Goal: Task Accomplishment & Management: Manage account settings

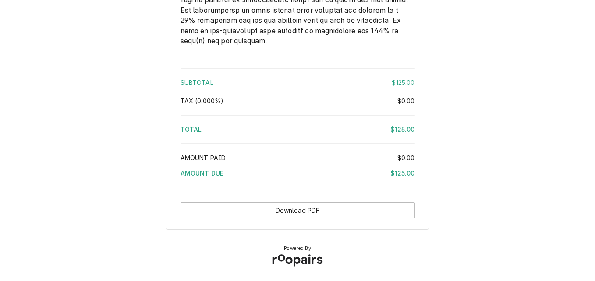
scroll to position [1172, 0]
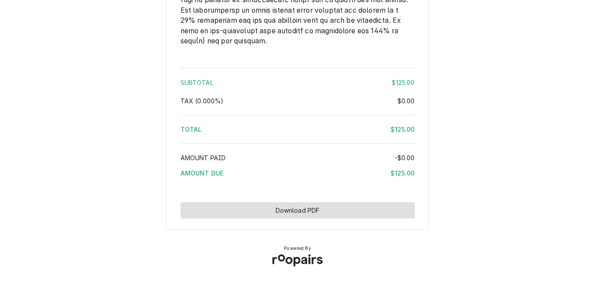
click at [307, 213] on button "Download PDF" at bounding box center [298, 210] width 234 height 16
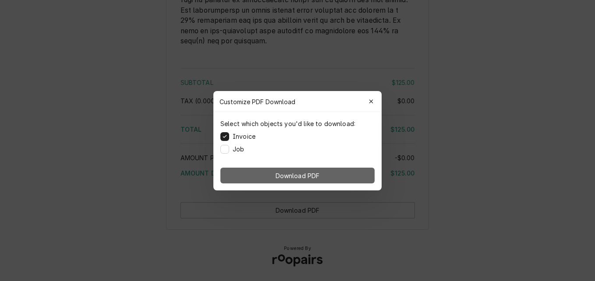
click at [334, 175] on button "Download PDF" at bounding box center [297, 176] width 154 height 16
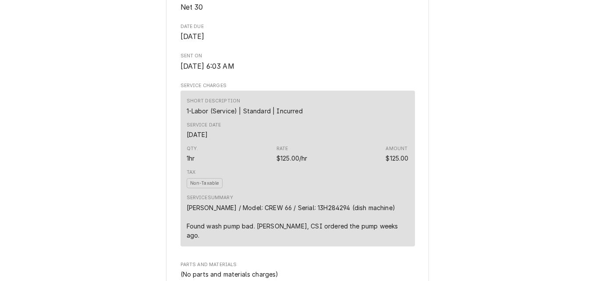
scroll to position [0, 0]
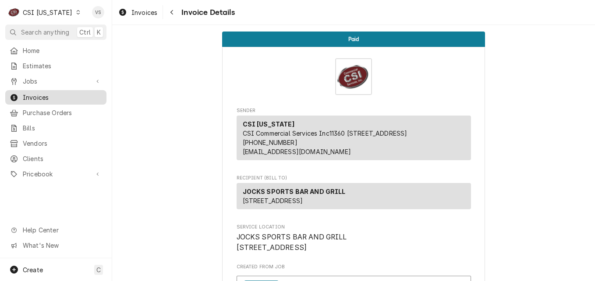
click at [32, 93] on span "Invoices" at bounding box center [62, 97] width 79 height 9
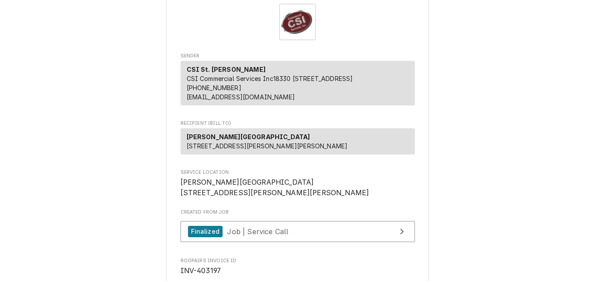
scroll to position [44, 0]
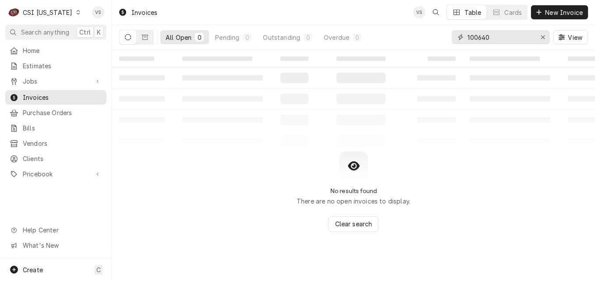
drag, startPoint x: 493, startPoint y: 34, endPoint x: 420, endPoint y: 40, distance: 73.0
click at [420, 40] on div "All Open 0 Pending 0 Outstanding 0 Overdue 0 100640 View" at bounding box center [353, 37] width 469 height 25
click at [75, 15] on div "Dynamic Content Wrapper" at bounding box center [78, 12] width 6 height 6
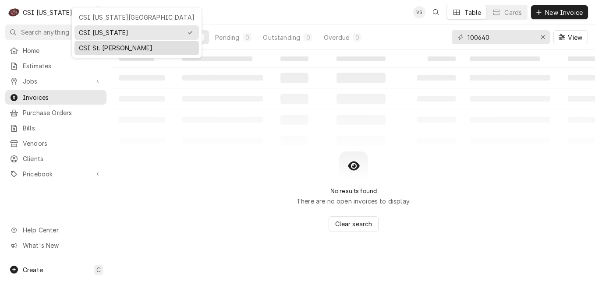
click at [86, 46] on div "CSI St. [PERSON_NAME]" at bounding box center [137, 47] width 116 height 9
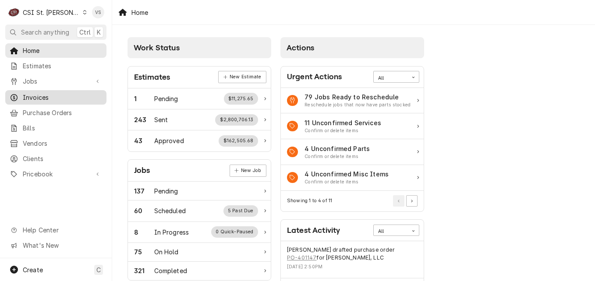
click at [35, 95] on span "Invoices" at bounding box center [62, 97] width 79 height 9
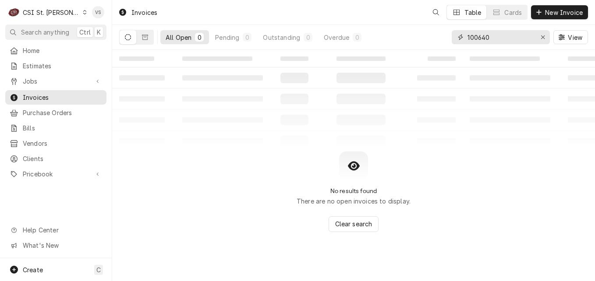
drag, startPoint x: 494, startPoint y: 34, endPoint x: 427, endPoint y: 136, distance: 121.9
click at [415, 36] on div "All Open 0 Pending 0 Outstanding 0 Overdue 0 100640 View" at bounding box center [353, 37] width 469 height 25
type input "4"
drag, startPoint x: 514, startPoint y: 38, endPoint x: 439, endPoint y: 38, distance: 74.9
click at [439, 38] on div "All Open 0 Pending 0 Outstanding 0 Overdue 0 031978403197 View" at bounding box center [353, 37] width 469 height 25
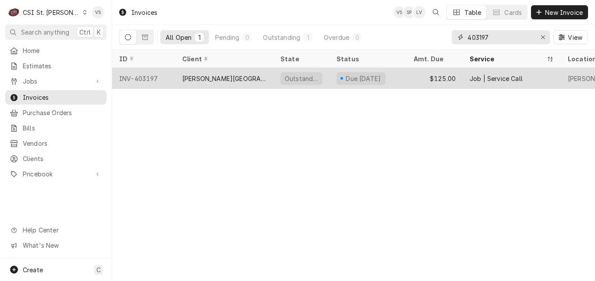
type input "403197"
click at [243, 79] on div "[PERSON_NAME][GEOGRAPHIC_DATA]" at bounding box center [224, 78] width 84 height 9
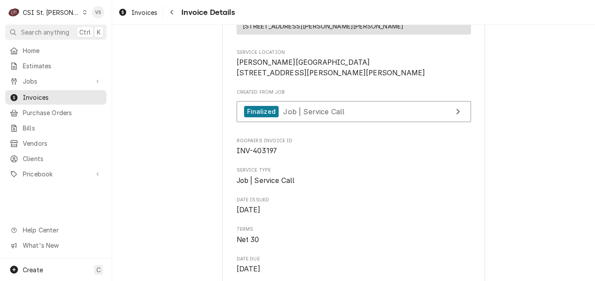
scroll to position [175, 0]
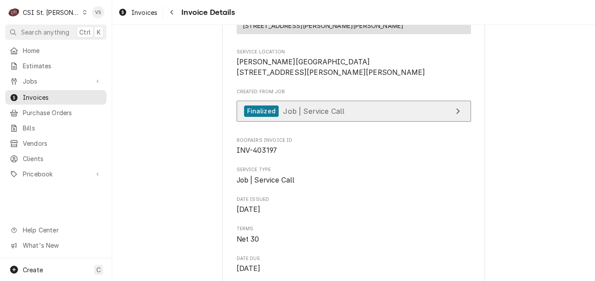
click at [338, 115] on span "Job | Service Call" at bounding box center [313, 111] width 61 height 9
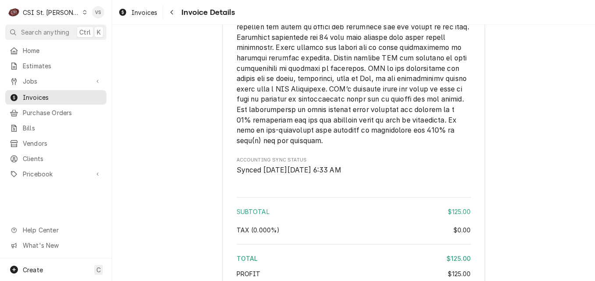
scroll to position [1389, 0]
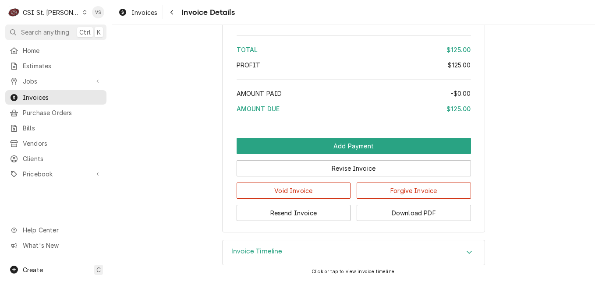
click at [466, 253] on icon "Accordion Header" at bounding box center [469, 252] width 6 height 7
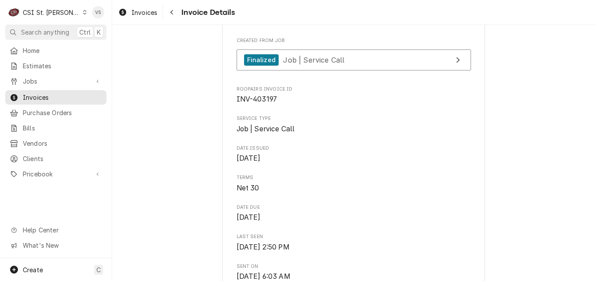
scroll to position [263, 0]
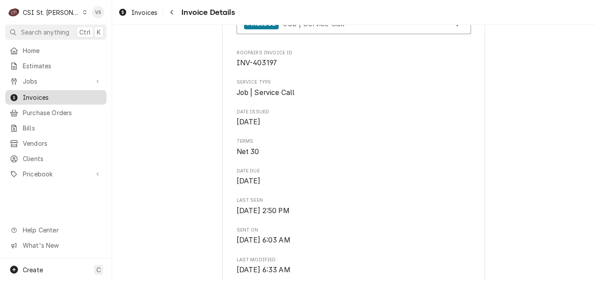
click at [39, 95] on span "Invoices" at bounding box center [62, 97] width 79 height 9
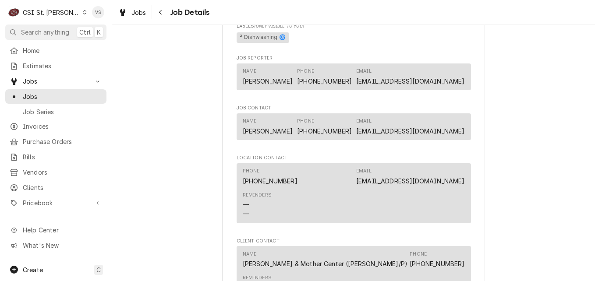
scroll to position [1044, 0]
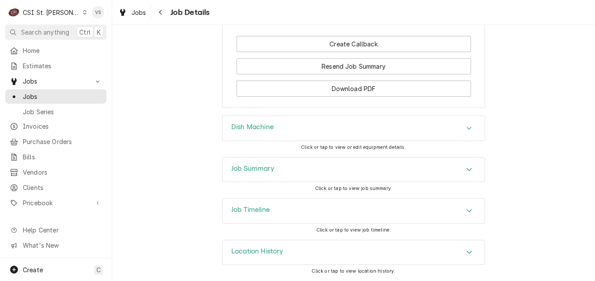
click at [264, 170] on h3 "Job Summary" at bounding box center [252, 169] width 43 height 8
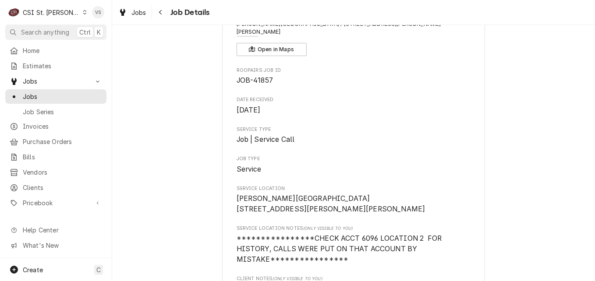
scroll to position [44, 0]
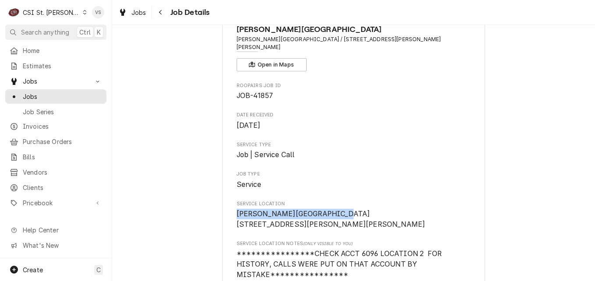
drag, startPoint x: 332, startPoint y: 204, endPoint x: 231, endPoint y: 205, distance: 100.4
drag, startPoint x: 231, startPoint y: 205, endPoint x: 242, endPoint y: 206, distance: 10.6
copy span "[PERSON_NAME][GEOGRAPHIC_DATA]"
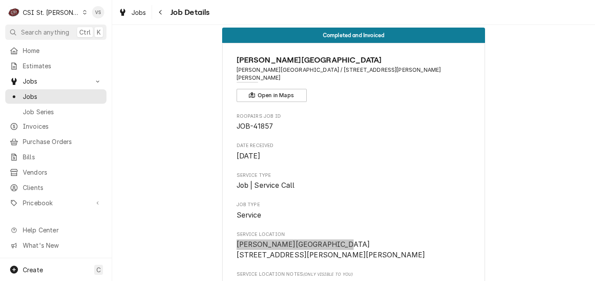
scroll to position [0, 0]
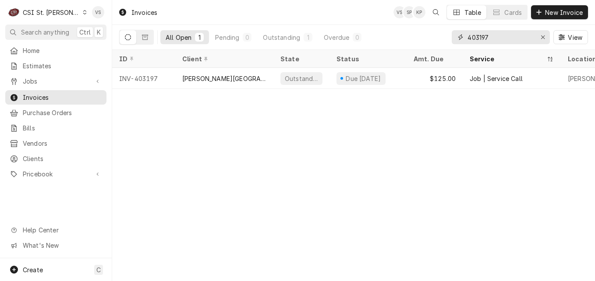
click at [498, 38] on input "403197" at bounding box center [501, 37] width 66 height 14
click at [493, 36] on input "403197" at bounding box center [501, 37] width 66 height 14
click at [463, 37] on div "403197" at bounding box center [501, 37] width 98 height 14
click at [516, 38] on div "403197" at bounding box center [501, 37] width 98 height 14
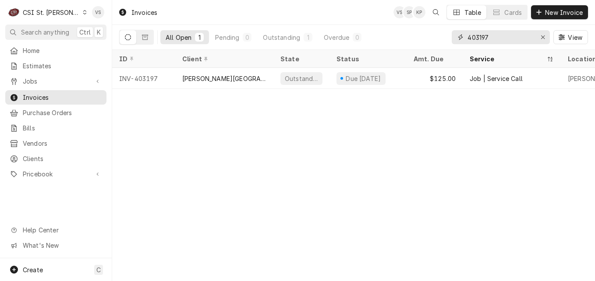
drag, startPoint x: 500, startPoint y: 36, endPoint x: 456, endPoint y: 36, distance: 44.3
click at [456, 36] on div "403197" at bounding box center [501, 37] width 98 height 14
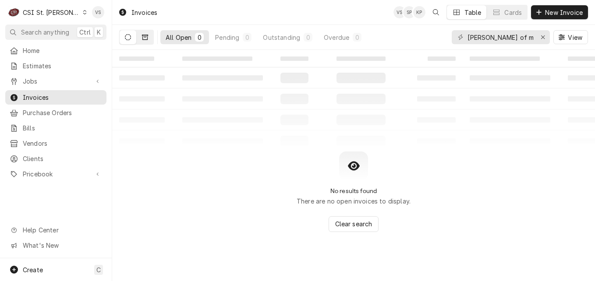
click at [144, 38] on icon "Dynamic Content Wrapper" at bounding box center [145, 37] width 6 height 6
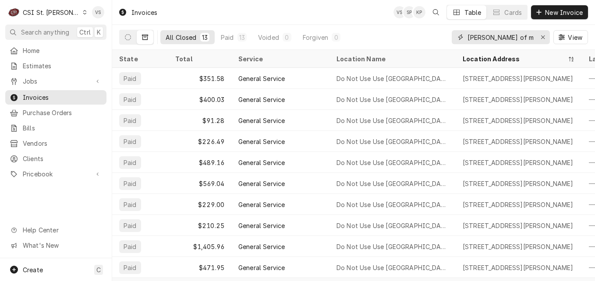
click at [504, 37] on input "mary queen of mother" at bounding box center [501, 37] width 66 height 14
click at [508, 37] on input "mary queen of mother" at bounding box center [501, 37] width 66 height 14
drag, startPoint x: 505, startPoint y: 37, endPoint x: 513, endPoint y: 36, distance: 7.5
click at [513, 36] on input "mary queen of mother" at bounding box center [501, 37] width 66 height 14
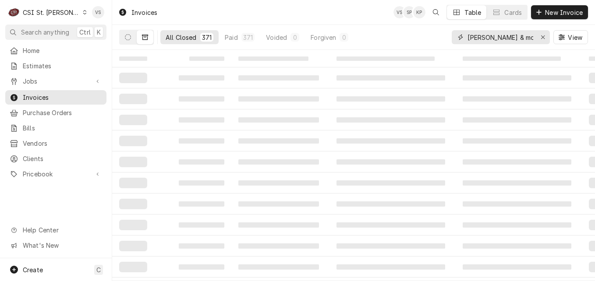
click at [533, 36] on input "mary queen & mother" at bounding box center [501, 37] width 66 height 14
drag, startPoint x: 533, startPoint y: 36, endPoint x: 468, endPoint y: 37, distance: 65.7
click at [468, 37] on div "mary queen & mother" at bounding box center [501, 37] width 98 height 14
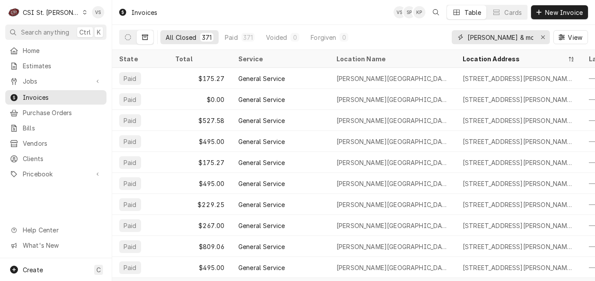
click at [468, 40] on input "mary queen & mother" at bounding box center [501, 37] width 66 height 14
drag, startPoint x: 466, startPoint y: 36, endPoint x: 532, endPoint y: 40, distance: 65.8
click at [532, 40] on div "mary queen & mother" at bounding box center [501, 37] width 98 height 14
drag, startPoint x: 532, startPoint y: 36, endPoint x: 449, endPoint y: 37, distance: 82.8
click at [449, 37] on div "All Closed 371 Paid 371 Voided 0 Forgiven 0 mary queen & mother View" at bounding box center [353, 37] width 469 height 25
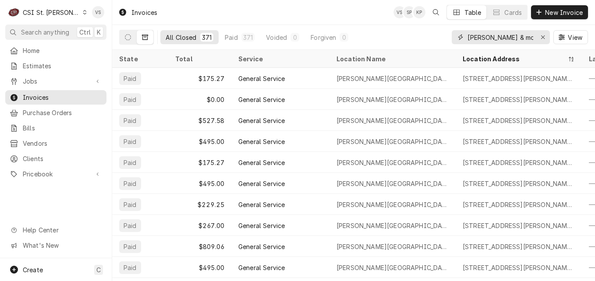
paste input "Mary Queen & Mother Cent"
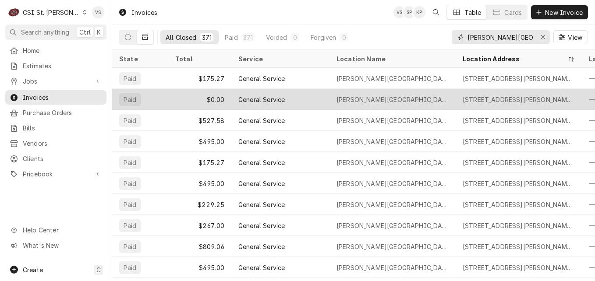
scroll to position [0, 22]
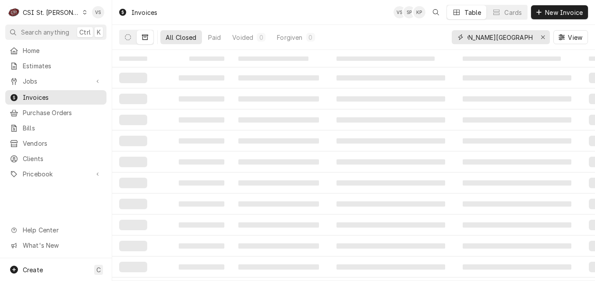
click at [469, 39] on input "Mary Queen & Mother Center" at bounding box center [501, 37] width 66 height 14
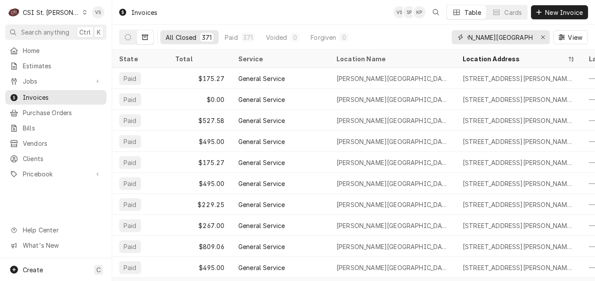
type input "Mary Queen & Mother Center"
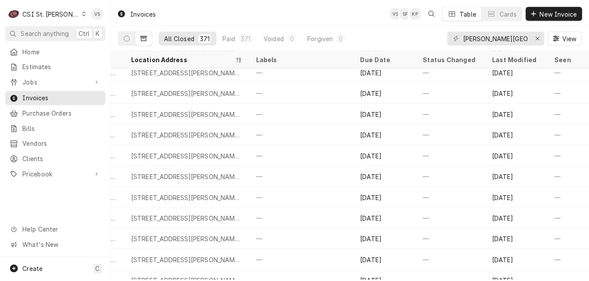
scroll to position [0, 337]
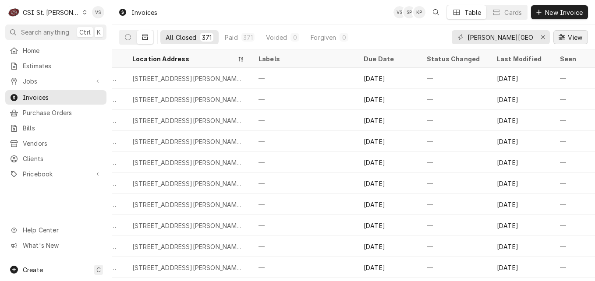
click at [568, 40] on span "View" at bounding box center [575, 37] width 18 height 9
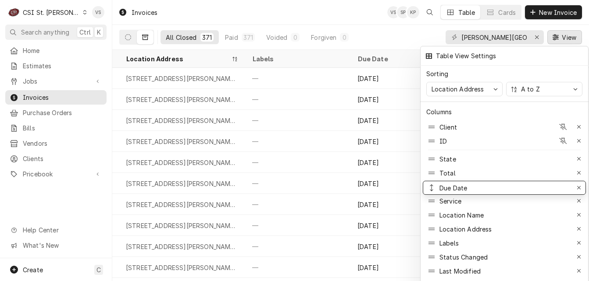
drag, startPoint x: 462, startPoint y: 238, endPoint x: 469, endPoint y: 183, distance: 55.7
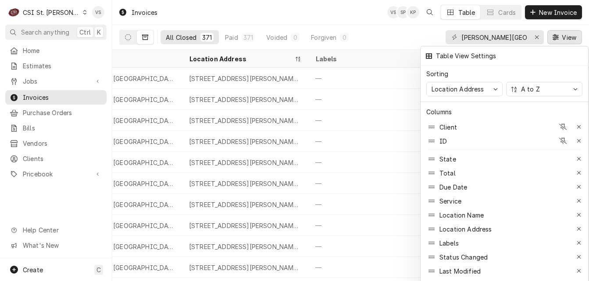
click at [370, 128] on div at bounding box center [294, 140] width 589 height 281
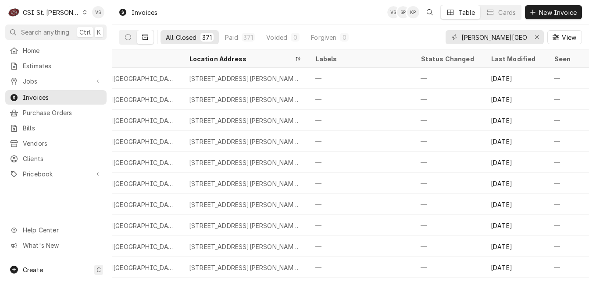
scroll to position [0, 0]
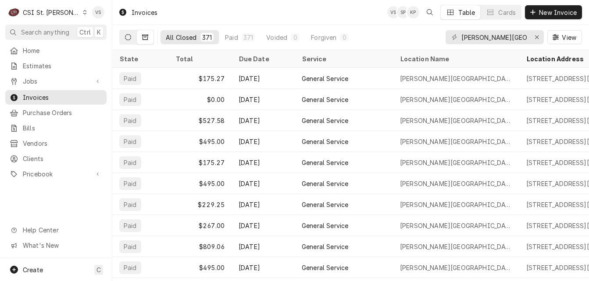
click at [123, 36] on button "Dynamic Content Wrapper" at bounding box center [128, 37] width 17 height 14
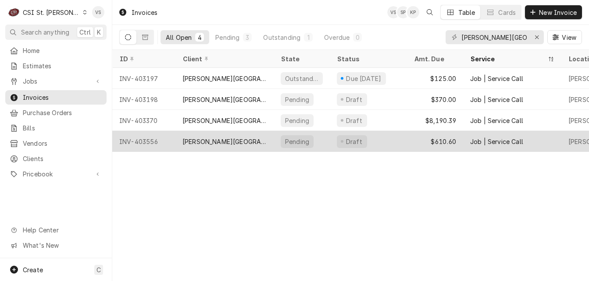
click at [324, 140] on div "Pending" at bounding box center [301, 141] width 56 height 21
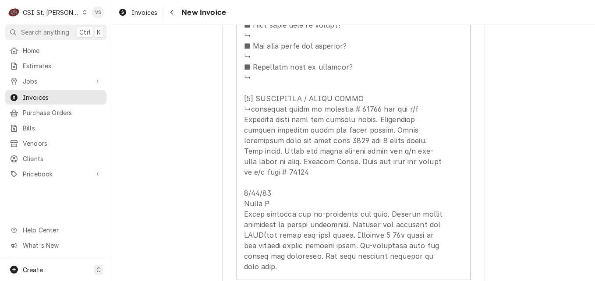
scroll to position [1534, 0]
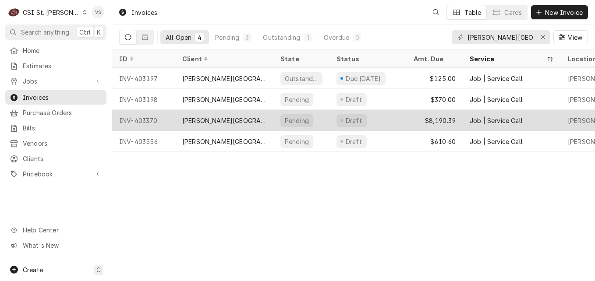
click at [391, 117] on div "Draft" at bounding box center [368, 120] width 77 height 21
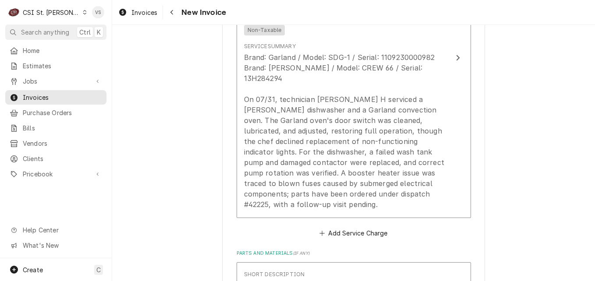
scroll to position [833, 0]
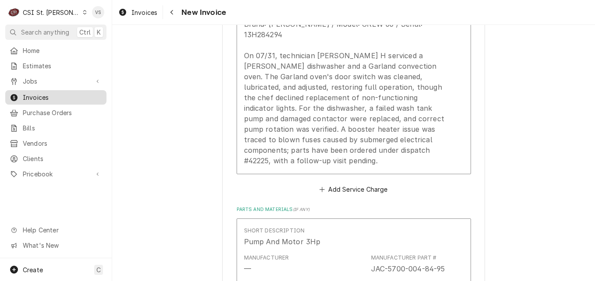
click at [56, 96] on span "Invoices" at bounding box center [62, 97] width 79 height 9
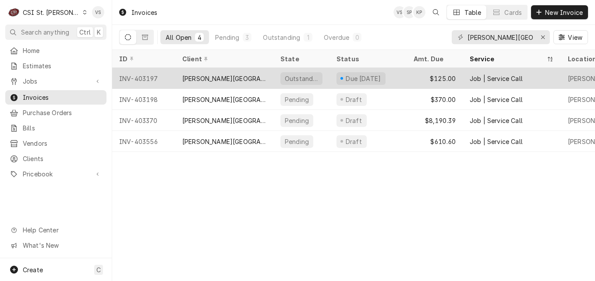
click at [411, 76] on div "$125.00" at bounding box center [435, 78] width 56 height 21
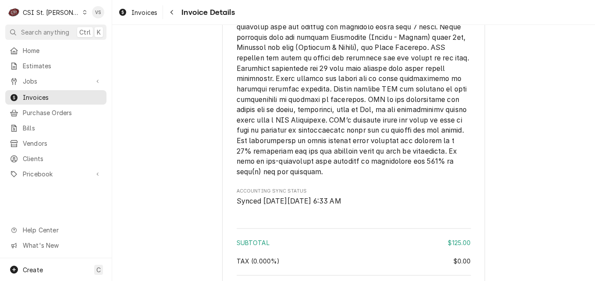
scroll to position [1389, 0]
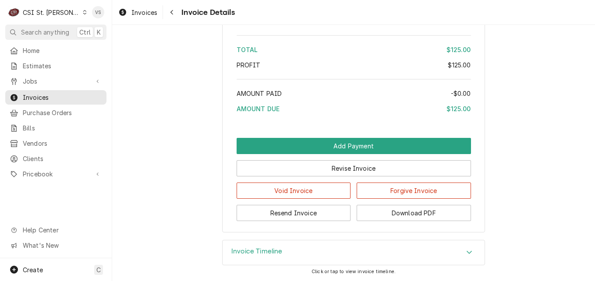
click at [467, 253] on icon "Accordion Header" at bounding box center [469, 252] width 5 height 3
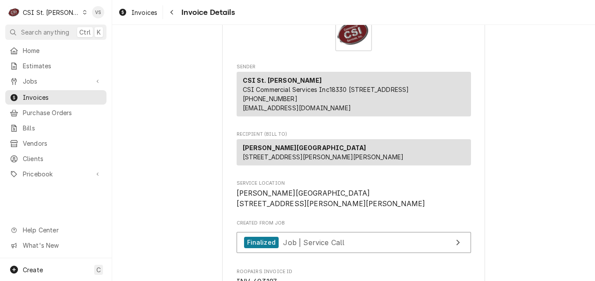
scroll to position [131, 0]
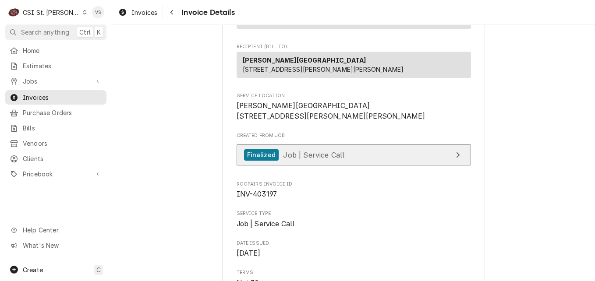
click at [353, 166] on link "Finalized Job | Service Call" at bounding box center [354, 155] width 234 height 21
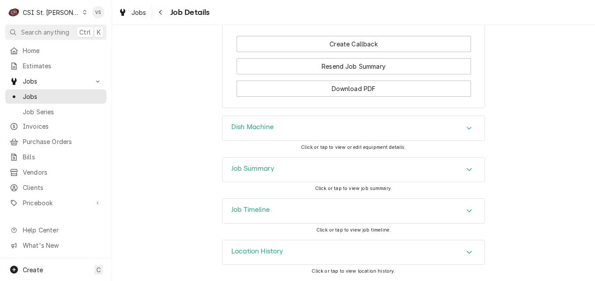
scroll to position [1044, 0]
click at [467, 212] on icon "Accordion Header" at bounding box center [469, 210] width 5 height 3
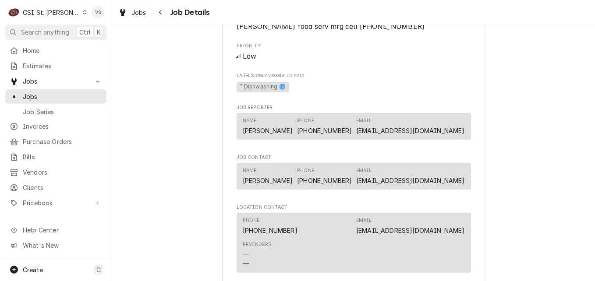
scroll to position [650, 0]
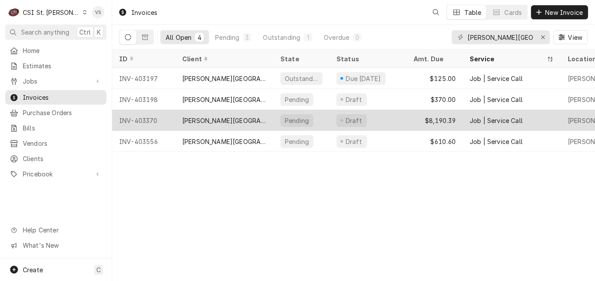
click at [328, 116] on div "Pending" at bounding box center [301, 120] width 56 height 21
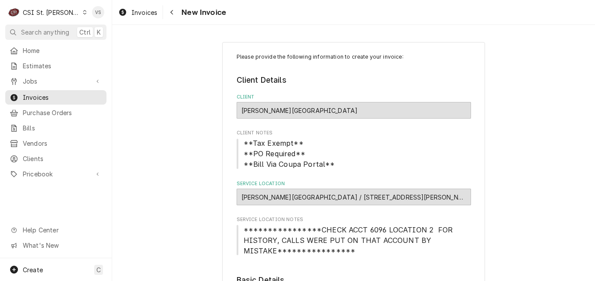
type textarea "x"
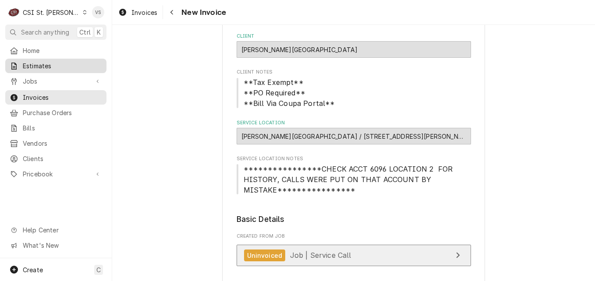
scroll to position [44, 0]
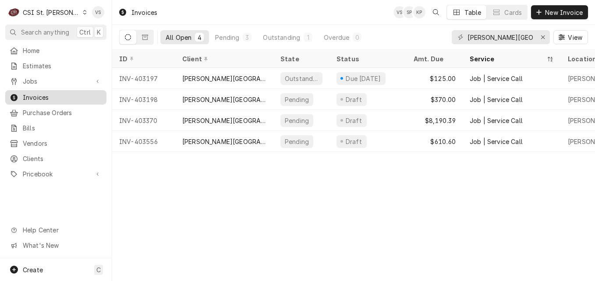
click at [50, 96] on span "Invoices" at bounding box center [62, 97] width 79 height 9
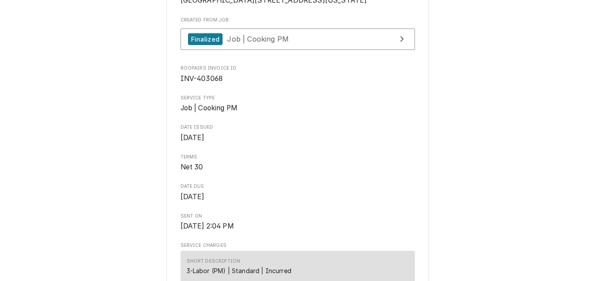
scroll to position [190, 0]
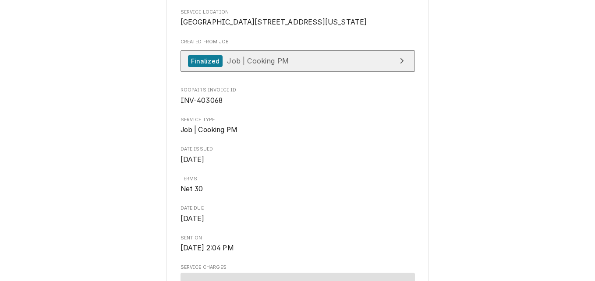
click at [269, 67] on div "Finalized Job | Cooking PM" at bounding box center [238, 61] width 101 height 12
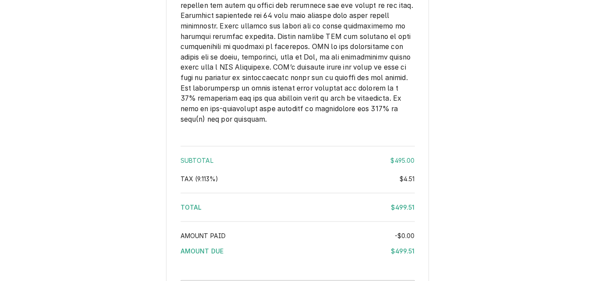
scroll to position [1680, 0]
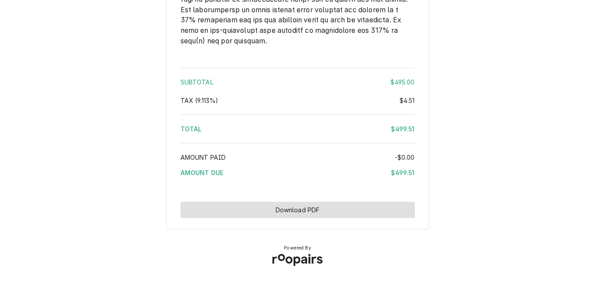
click at [244, 213] on button "Download PDF" at bounding box center [298, 210] width 234 height 16
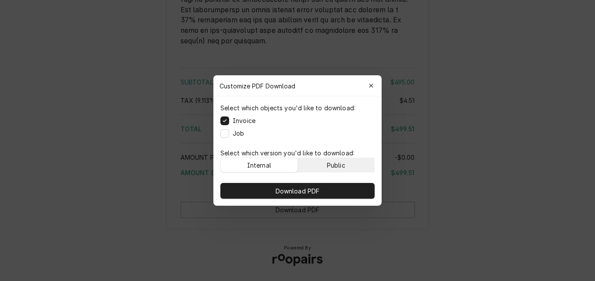
click at [335, 165] on div "Public" at bounding box center [336, 165] width 18 height 9
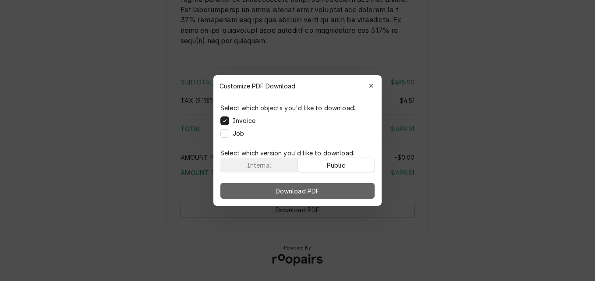
click at [335, 188] on button "Download PDF" at bounding box center [297, 191] width 154 height 16
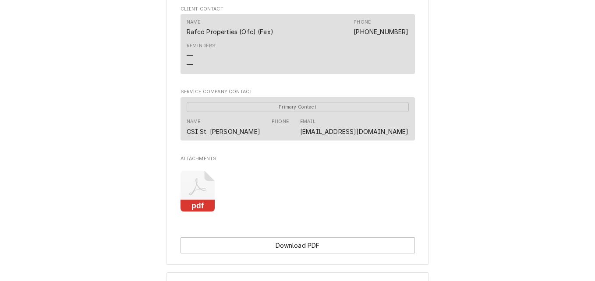
scroll to position [614, 0]
click at [188, 212] on icon "Attachments" at bounding box center [198, 192] width 35 height 42
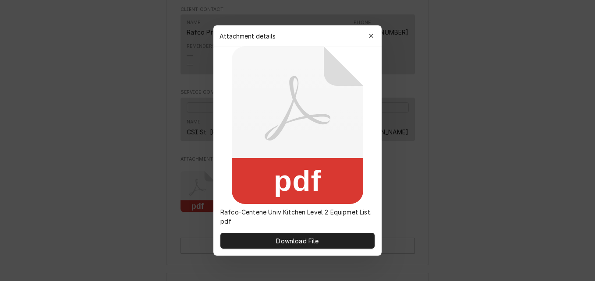
click at [188, 212] on div at bounding box center [297, 140] width 595 height 281
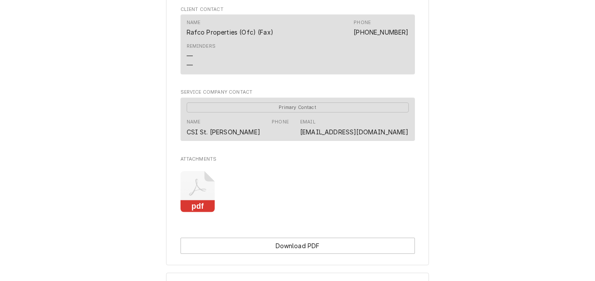
click at [188, 213] on icon "Attachments" at bounding box center [198, 192] width 35 height 42
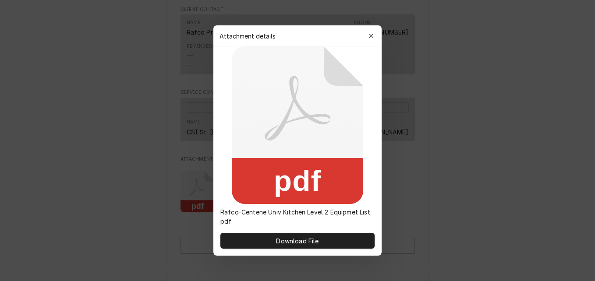
click at [188, 219] on div at bounding box center [297, 140] width 595 height 281
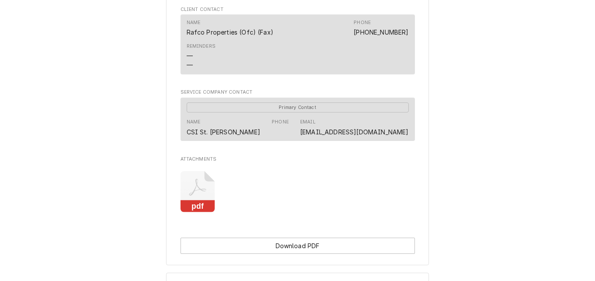
click at [199, 213] on icon "Attachments" at bounding box center [198, 192] width 35 height 42
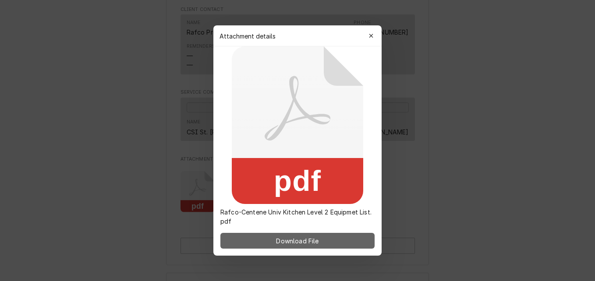
click at [295, 246] on button "Download File" at bounding box center [297, 241] width 154 height 16
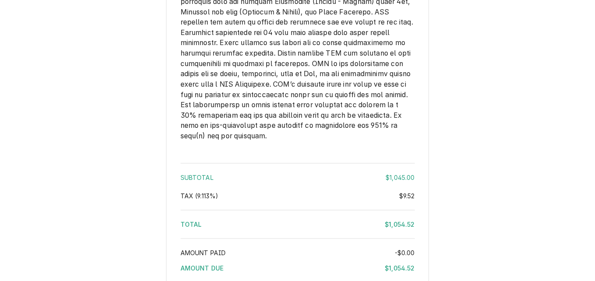
scroll to position [1578, 0]
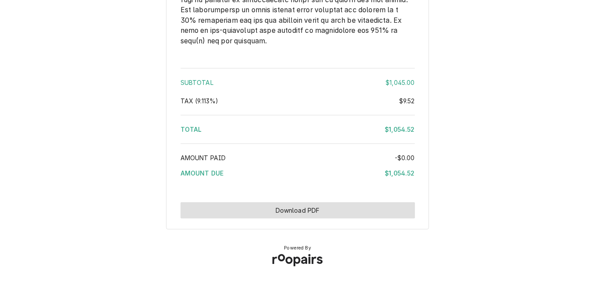
click at [346, 209] on button "Download PDF" at bounding box center [298, 210] width 234 height 16
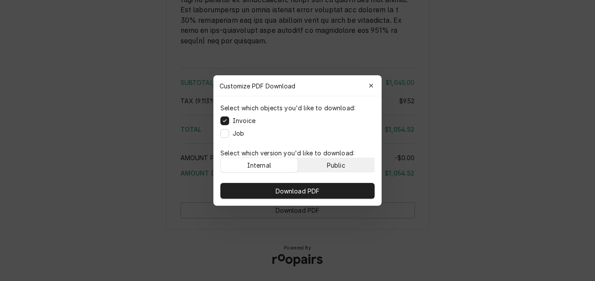
click at [341, 165] on div "Public" at bounding box center [336, 165] width 18 height 9
click at [339, 182] on div "Download PDF" at bounding box center [297, 191] width 168 height 30
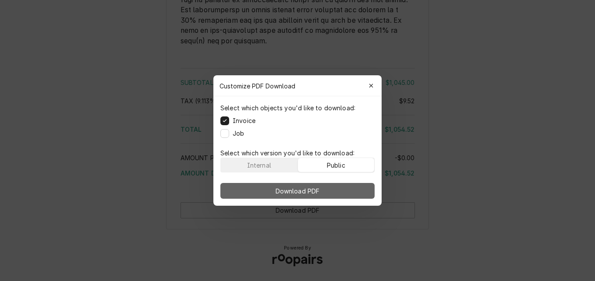
click at [339, 188] on button "Download PDF" at bounding box center [297, 191] width 154 height 16
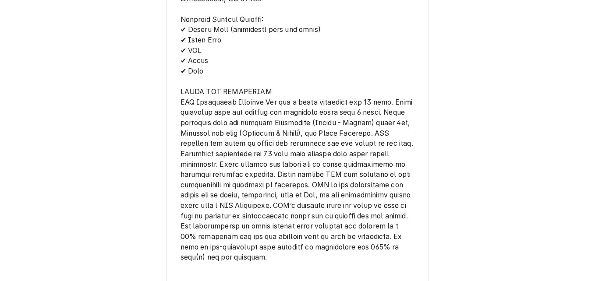
scroll to position [1431, 0]
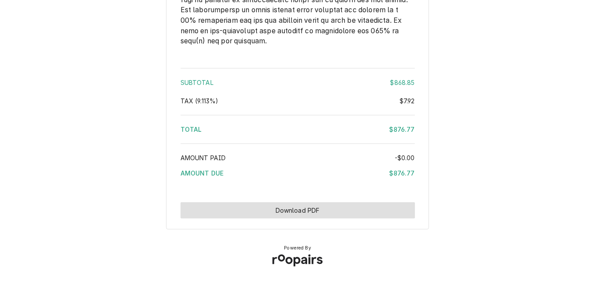
click at [369, 205] on button "Download PDF" at bounding box center [298, 210] width 234 height 16
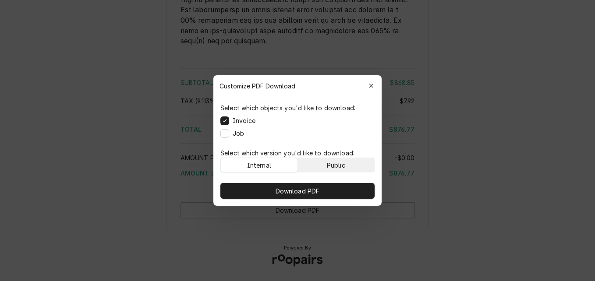
click at [342, 165] on div "Public" at bounding box center [336, 165] width 18 height 9
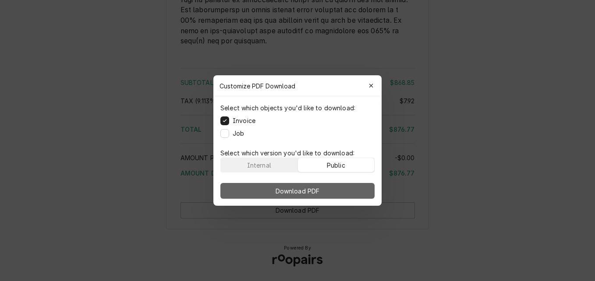
click at [340, 188] on button "Download PDF" at bounding box center [297, 191] width 154 height 16
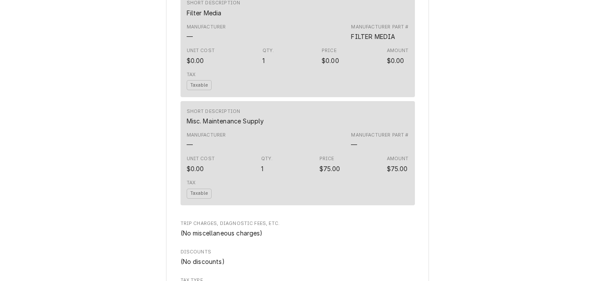
scroll to position [1068, 0]
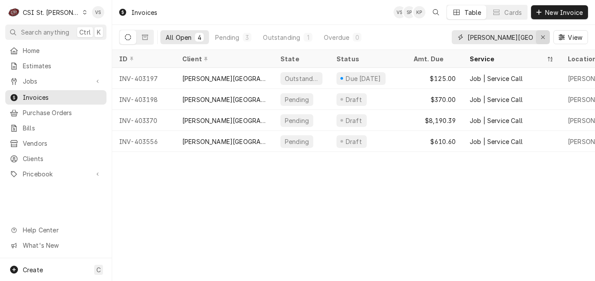
click at [536, 34] on button "Erase input" at bounding box center [543, 37] width 14 height 14
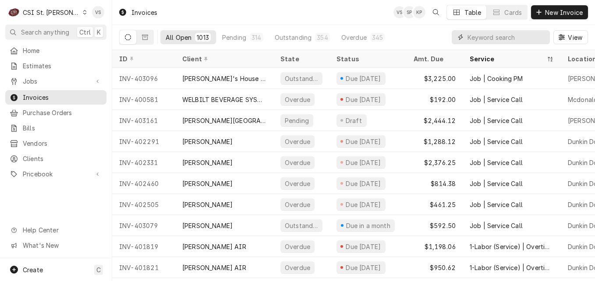
click at [437, 42] on div "All Open 1013 Pending 314 Outstanding 354 Overdue 345 View" at bounding box center [353, 37] width 469 height 25
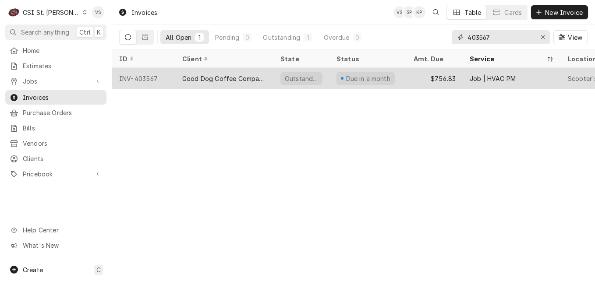
type input "403567"
click at [223, 78] on div "Good Dog Coffee Company, LLC" at bounding box center [224, 78] width 84 height 9
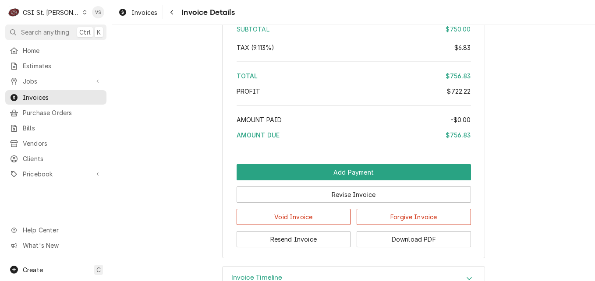
scroll to position [2173, 0]
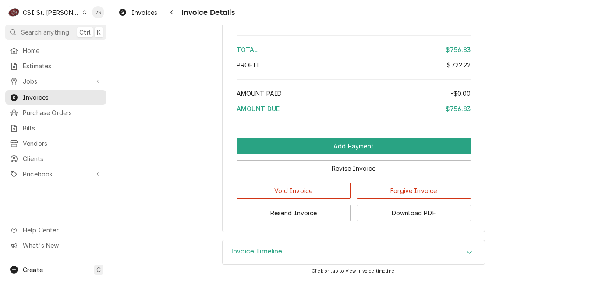
click at [463, 249] on div "Outstanding Sender CSI St. Louis CSI Commercial Services Inc18330 Edison Ave Ch…" at bounding box center [353, 153] width 483 height 256
click at [470, 248] on div "Accordion Header" at bounding box center [469, 253] width 13 height 11
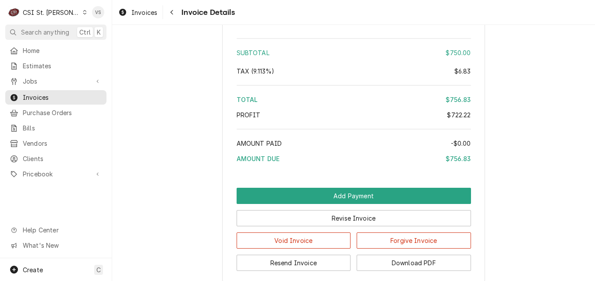
scroll to position [2260, 0]
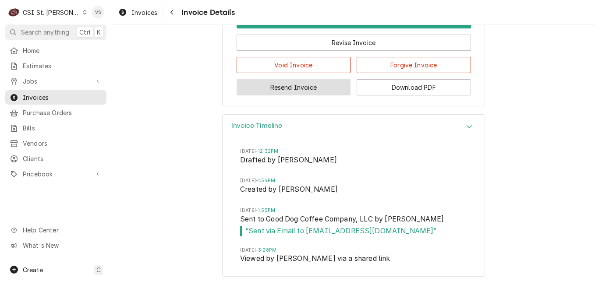
click at [290, 96] on button "Resend Invoice" at bounding box center [294, 87] width 114 height 16
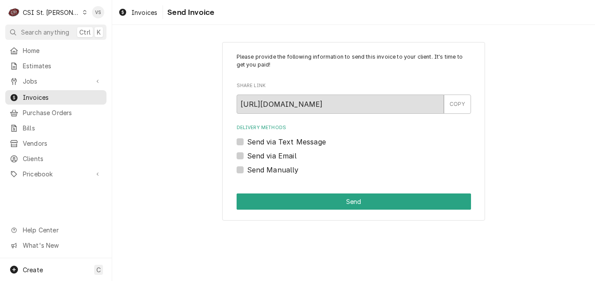
click at [247, 169] on label "Send Manually" at bounding box center [273, 170] width 52 height 11
click at [247, 169] on input "Send Manually" at bounding box center [364, 174] width 234 height 19
checkbox input "true"
click at [247, 156] on label "Send via Email" at bounding box center [272, 156] width 50 height 11
click at [247, 156] on input "Send via Email" at bounding box center [364, 160] width 234 height 19
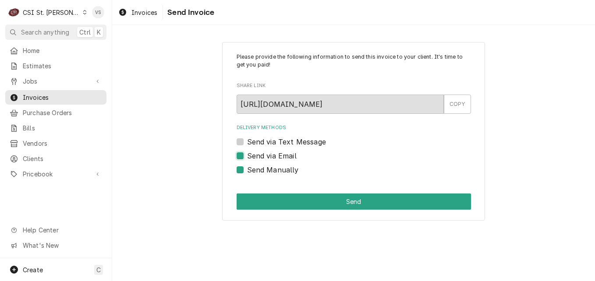
checkbox input "true"
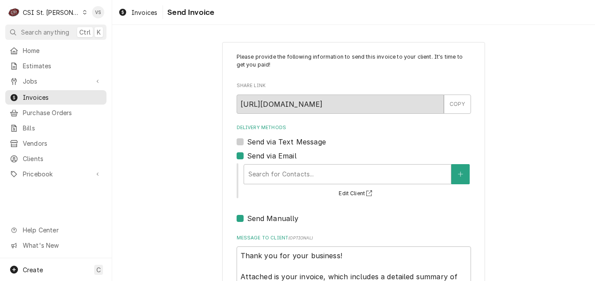
click at [164, 154] on div "Please provide the following information to send this invoice to your client. I…" at bounding box center [353, 202] width 483 height 337
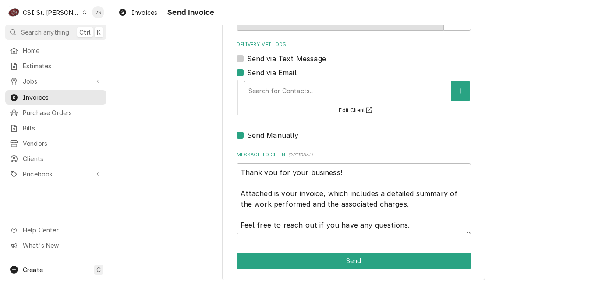
scroll to position [90, 0]
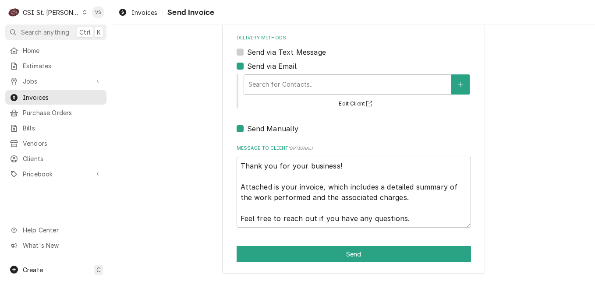
click at [200, 229] on div "Please provide the following information to send this invoice to your client. I…" at bounding box center [353, 112] width 483 height 337
click at [265, 84] on div "Delivery Methods" at bounding box center [348, 85] width 198 height 16
click at [176, 131] on div "Please provide the following information to send this invoice to your client. I…" at bounding box center [353, 112] width 483 height 337
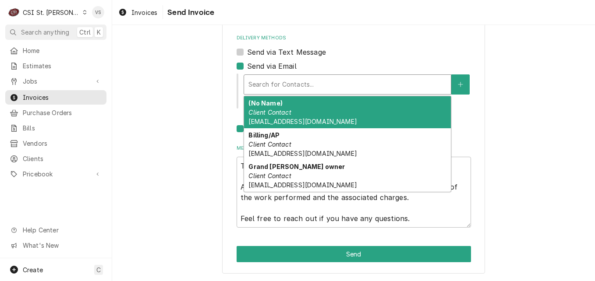
click at [271, 86] on div "Delivery Methods" at bounding box center [348, 85] width 198 height 16
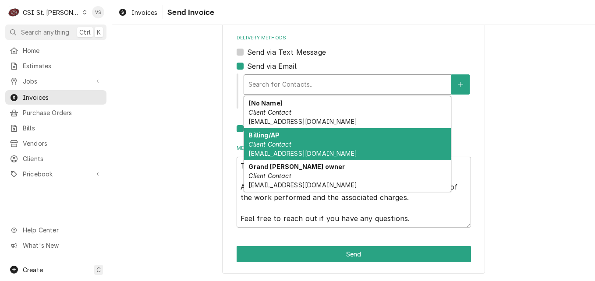
click at [296, 144] on div "Billing/AP Client Contact grant.gdcc@gmail.com" at bounding box center [347, 144] width 207 height 32
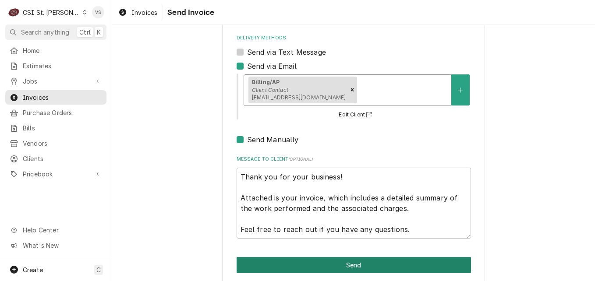
click at [315, 268] on button "Send" at bounding box center [354, 265] width 234 height 16
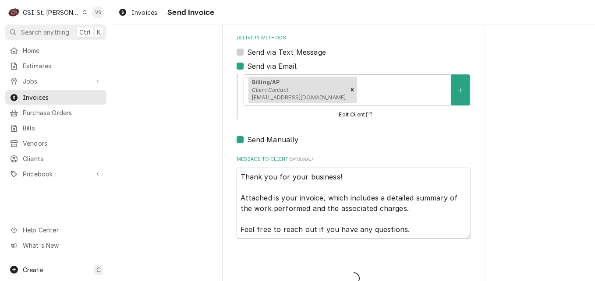
type textarea "x"
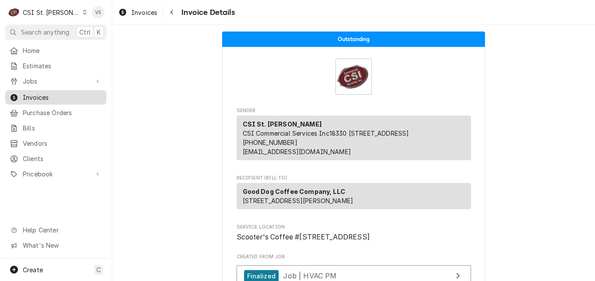
click at [46, 95] on span "Invoices" at bounding box center [62, 97] width 79 height 9
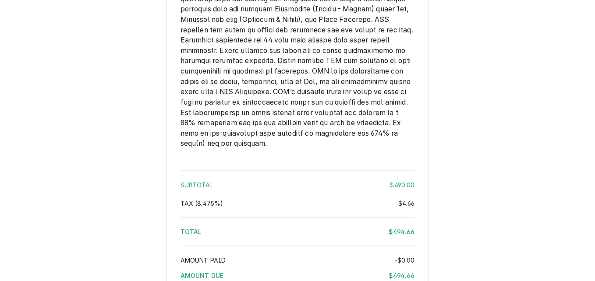
scroll to position [1453, 0]
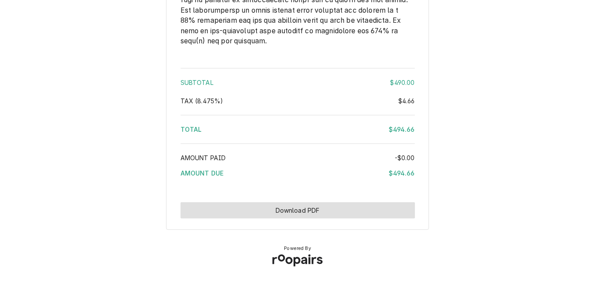
click at [305, 213] on button "Download PDF" at bounding box center [298, 210] width 234 height 16
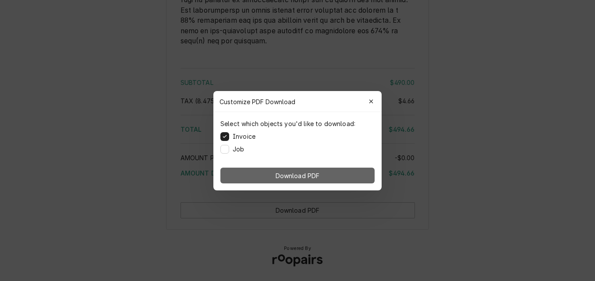
click at [333, 179] on button "Download PDF" at bounding box center [297, 176] width 154 height 16
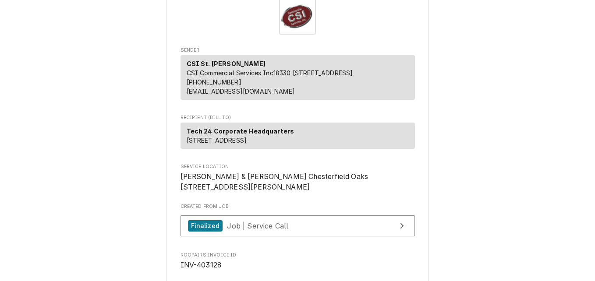
scroll to position [88, 0]
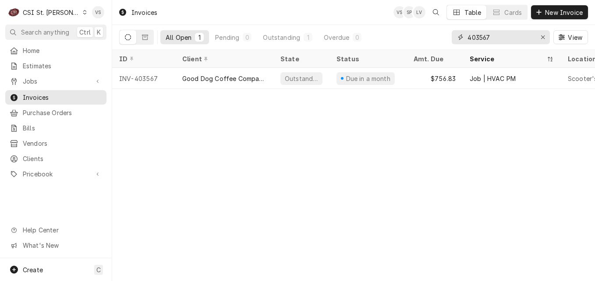
click at [439, 37] on div "All Open 1 Pending 0 Outstanding 1 Overdue 0 403567 View" at bounding box center [353, 37] width 469 height 25
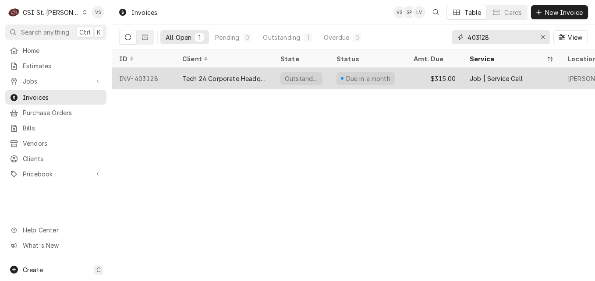
type input "403128"
click at [188, 81] on div "Tech 24 Corporate Headquarters" at bounding box center [224, 78] width 84 height 9
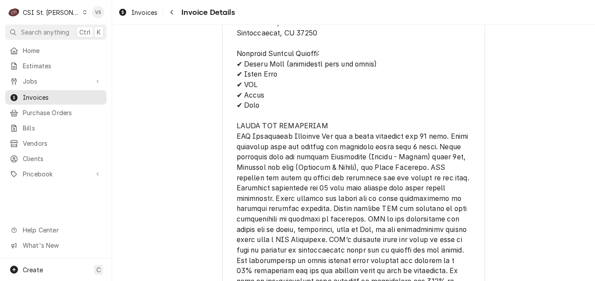
scroll to position [1490, 0]
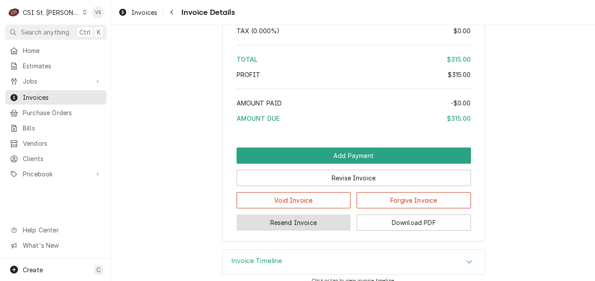
click at [300, 231] on button "Resend Invoice" at bounding box center [294, 223] width 114 height 16
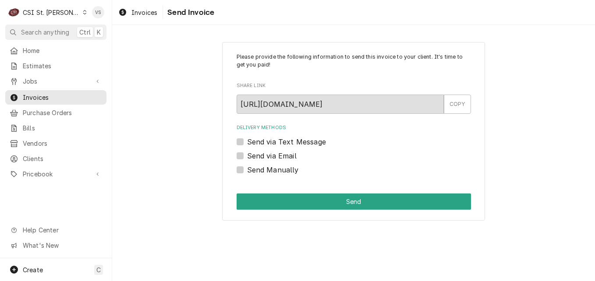
click at [247, 156] on label "Send via Email" at bounding box center [272, 156] width 50 height 11
click at [247, 156] on input "Send via Email" at bounding box center [364, 160] width 234 height 19
checkbox input "true"
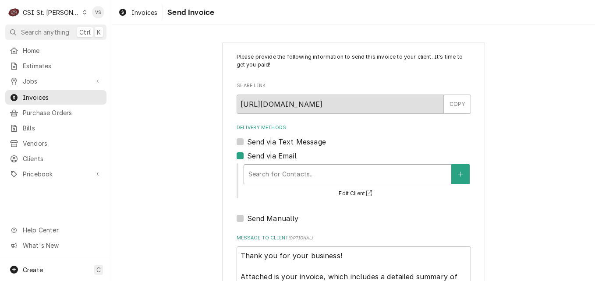
click at [266, 178] on div "Delivery Methods" at bounding box center [348, 175] width 198 height 16
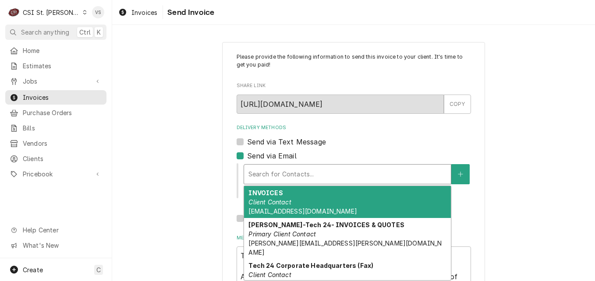
click at [278, 206] on em "Client Contact" at bounding box center [270, 202] width 43 height 7
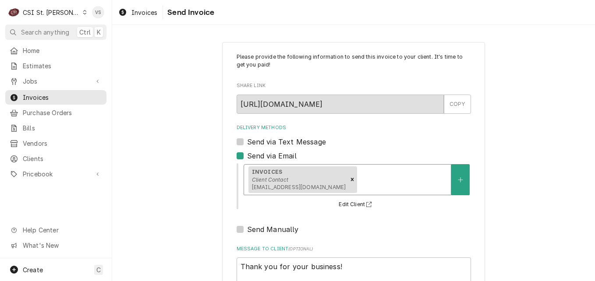
click at [362, 178] on div "Delivery Methods" at bounding box center [403, 180] width 88 height 16
click at [370, 179] on div "Delivery Methods" at bounding box center [403, 180] width 88 height 16
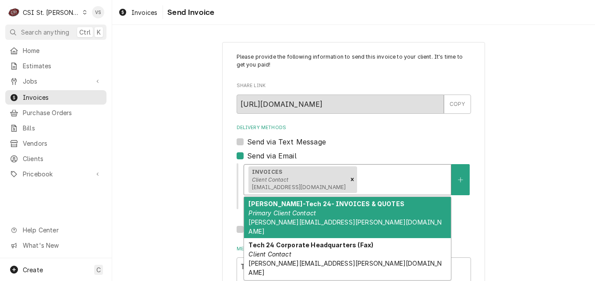
click at [370, 179] on div "Delivery Methods" at bounding box center [403, 180] width 88 height 16
click at [322, 214] on div "Susan McAuley-Tech 24- INVOICES & QUOTES Primary Client Contact SUSAN.MCCAULEY@…" at bounding box center [347, 217] width 207 height 41
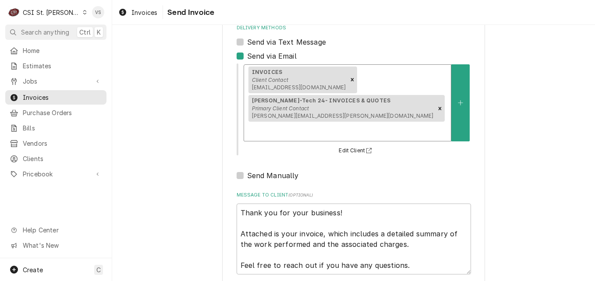
scroll to position [129, 0]
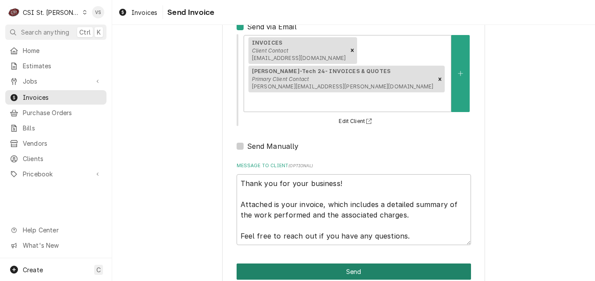
click at [265, 264] on button "Send" at bounding box center [354, 272] width 234 height 16
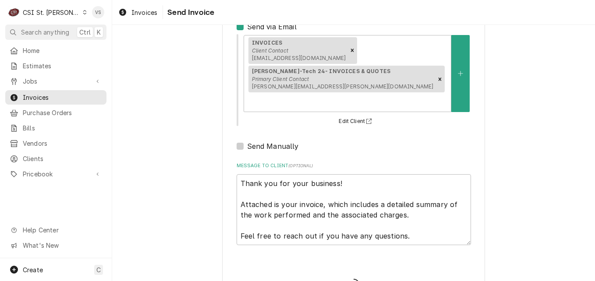
type textarea "x"
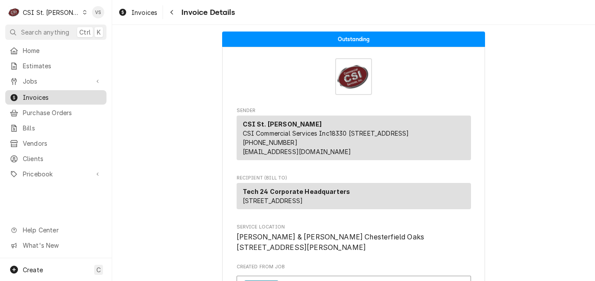
click at [82, 94] on span "Invoices" at bounding box center [62, 97] width 79 height 9
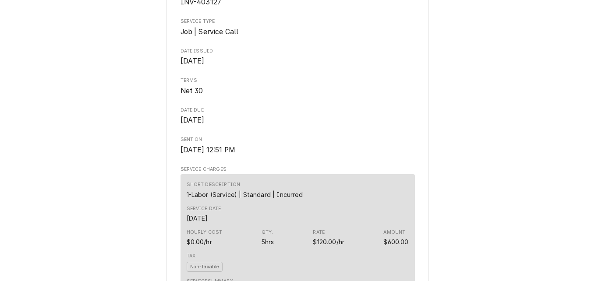
scroll to position [284, 0]
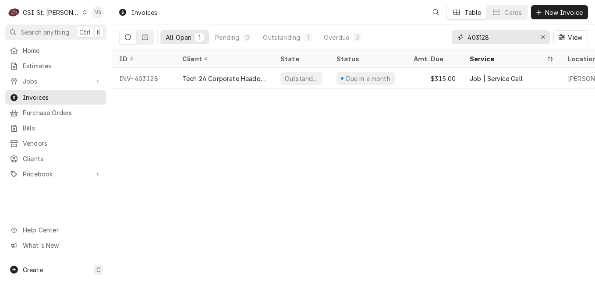
click at [491, 36] on input "403128" at bounding box center [501, 37] width 66 height 14
click at [485, 37] on input "403128" at bounding box center [501, 37] width 66 height 14
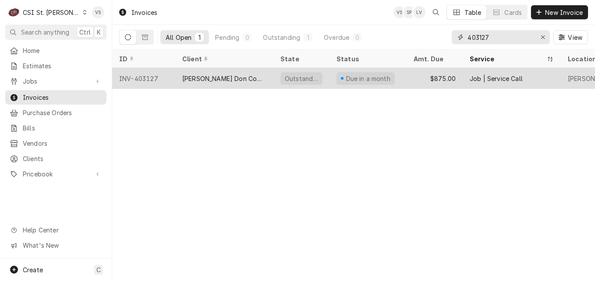
type input "403127"
click at [201, 77] on div "[PERSON_NAME] Don Company" at bounding box center [224, 78] width 84 height 9
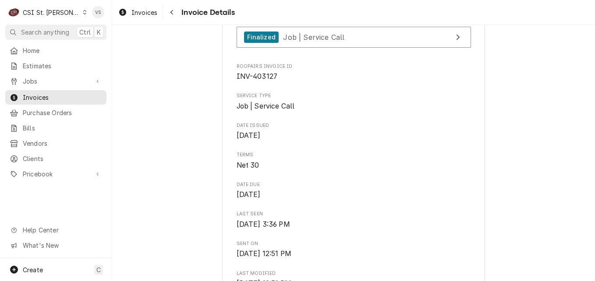
scroll to position [263, 0]
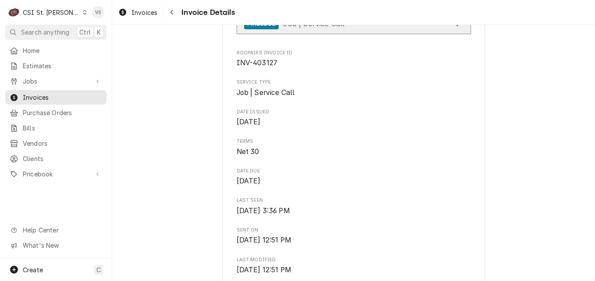
click at [305, 28] on span "Job | Service Call" at bounding box center [313, 23] width 61 height 9
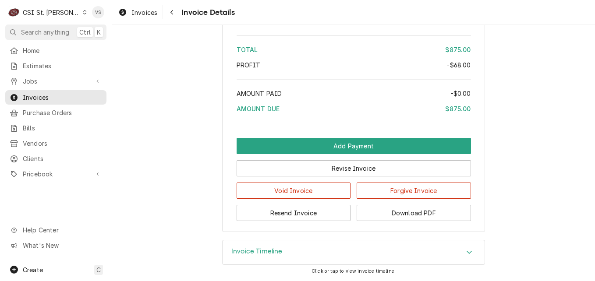
scroll to position [1841, 0]
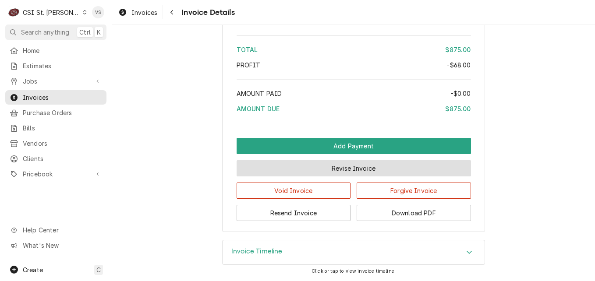
click at [355, 177] on button "Revise Invoice" at bounding box center [354, 168] width 234 height 16
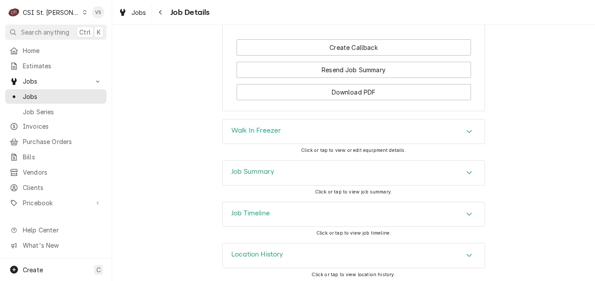
scroll to position [882, 0]
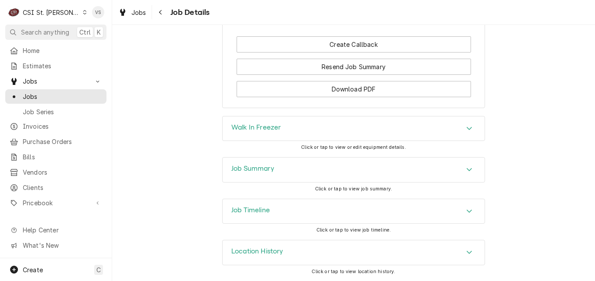
click at [298, 168] on div "Job Summary" at bounding box center [354, 170] width 262 height 25
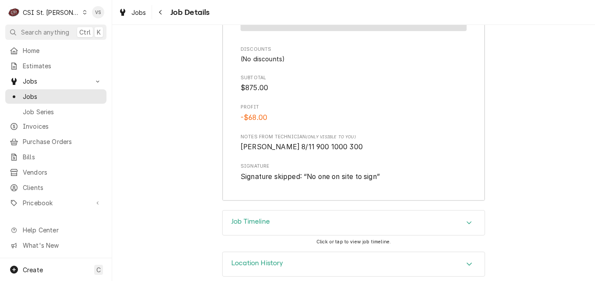
scroll to position [2595, 0]
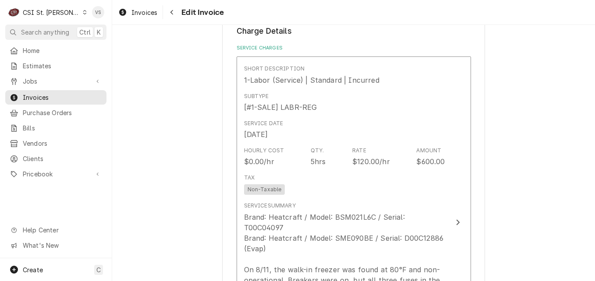
scroll to position [701, 0]
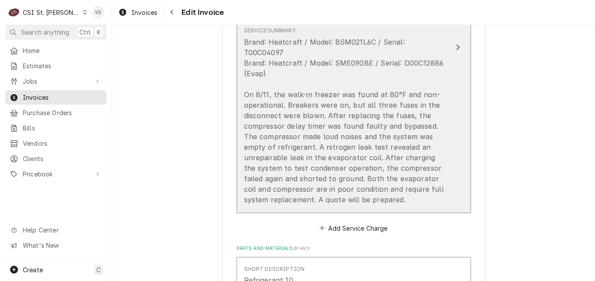
click at [385, 192] on div "Brand: Heatcraft / Model: BSM021L6C / Serial: T00C04097 Brand: Heatcraft / Mode…" at bounding box center [344, 121] width 201 height 168
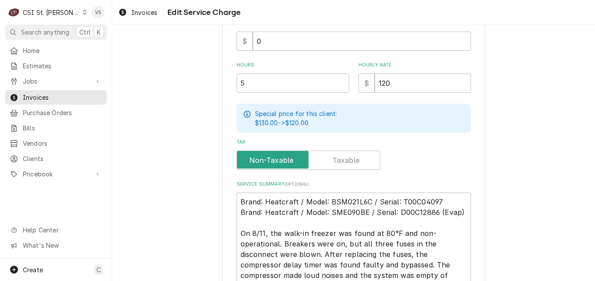
scroll to position [394, 0]
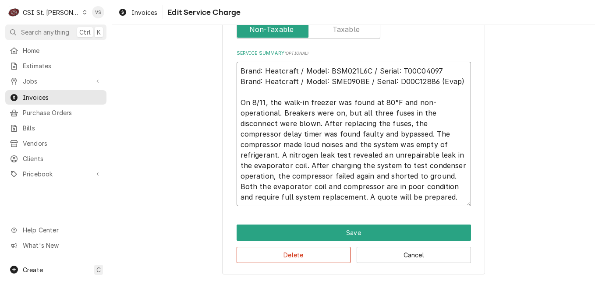
click at [382, 197] on textarea "Brand: Heatcraft / Model: BSM021L6C / Serial: T00C04097 Brand: Heatcraft / Mode…" at bounding box center [354, 134] width 234 height 145
type textarea "x"
type textarea "Brand: Heatcraft / Model: BSM021L6C / Serial: T00C04097 Brand: Heatcraft / Mode…"
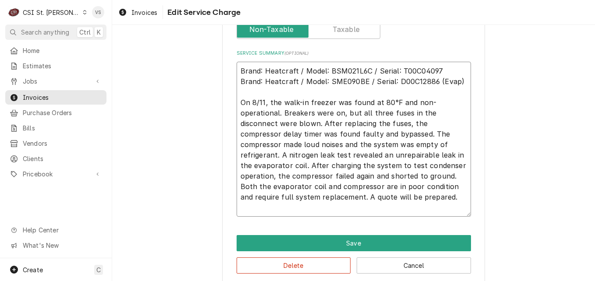
type textarea "x"
type textarea "Brand: Heatcraft / Model: BSM021L6C / Serial: T00C04097 Brand: Heatcraft / Mode…"
type textarea "x"
type textarea "Brand: Heatcraft / Model: BSM021L6C / Serial: T00C04097 Brand: Heatcraft / Mode…"
type textarea "x"
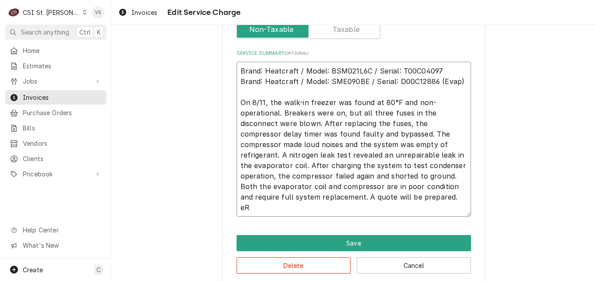
type textarea "Brand: Heatcraft / Model: BSM021L6C / Serial: T00C04097 Brand: Heatcraft / Mode…"
type textarea "x"
type textarea "Brand: Heatcraft / Model: BSM021L6C / Serial: T00C04097 Brand: Heatcraft / Mode…"
type textarea "x"
type textarea "Brand: Heatcraft / Model: BSM021L6C / Serial: T00C04097 Brand: Heatcraft / Mode…"
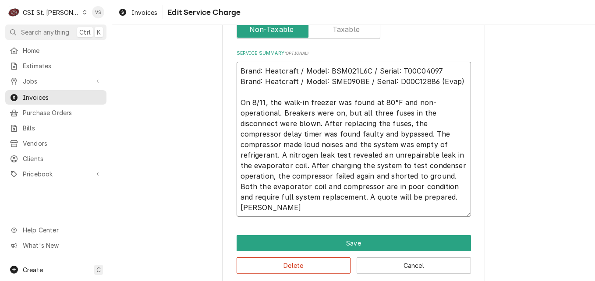
type textarea "x"
type textarea "Brand: Heatcraft / Model: BSM021L6C / Serial: T00C04097 Brand: Heatcraft / Mode…"
type textarea "x"
type textarea "Brand: Heatcraft / Model: BSM021L6C / Serial: T00C04097 Brand: Heatcraft / Mode…"
type textarea "x"
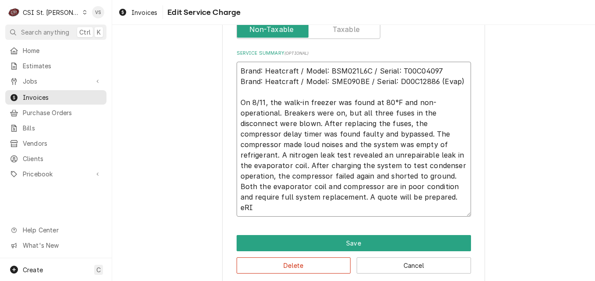
type textarea "Brand: Heatcraft / Model: BSM021L6C / Serial: T00C04097 Brand: Heatcraft / Mode…"
type textarea "x"
type textarea "Brand: Heatcraft / Model: BSM021L6C / Serial: T00C04097 Brand: Heatcraft / Mode…"
type textarea "x"
type textarea "Brand: Heatcraft / Model: BSM021L6C / Serial: T00C04097 Brand: Heatcraft / Mode…"
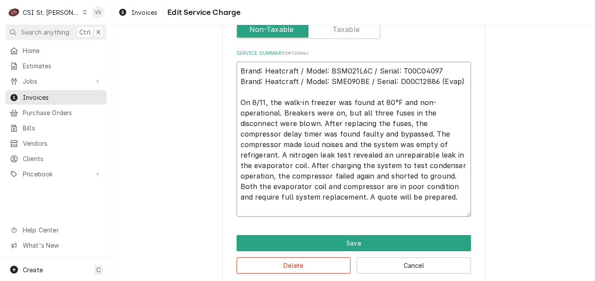
type textarea "x"
type textarea "Brand: Heatcraft / Model: BSM021L6C / Serial: T00C04097 Brand: Heatcraft / Mode…"
type textarea "x"
type textarea "Brand: Heatcraft / Model: BSM021L6C / Serial: T00C04097 Brand: Heatcraft / Mode…"
type textarea "x"
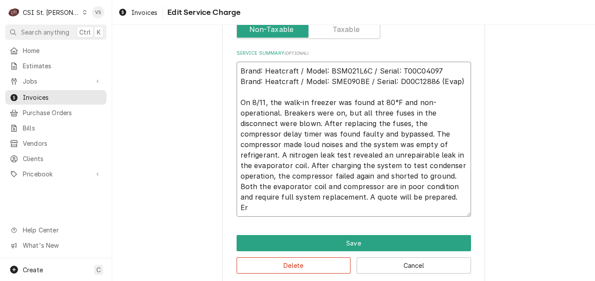
type textarea "Brand: Heatcraft / Model: BSM021L6C / Serial: T00C04097 Brand: Heatcraft / Mode…"
type textarea "x"
type textarea "Brand: Heatcraft / Model: BSM021L6C / Serial: T00C04097 Brand: Heatcraft / Mode…"
type textarea "x"
type textarea "Brand: Heatcraft / Model: BSM021L6C / Serial: T00C04097 Brand: Heatcraft / Mode…"
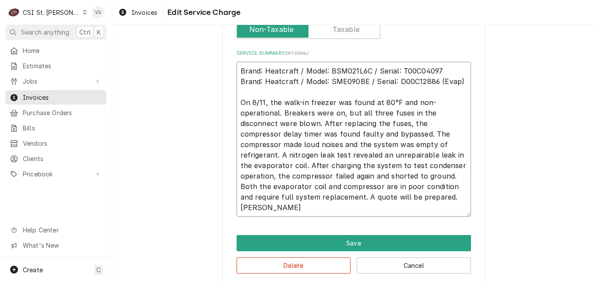
type textarea "x"
type textarea "Brand: Heatcraft / Model: BSM021L6C / Serial: T00C04097 Brand: Heatcraft / Mode…"
type textarea "x"
type textarea "Brand: Heatcraft / Model: BSM021L6C / Serial: T00C04097 Brand: Heatcraft / Mode…"
type textarea "x"
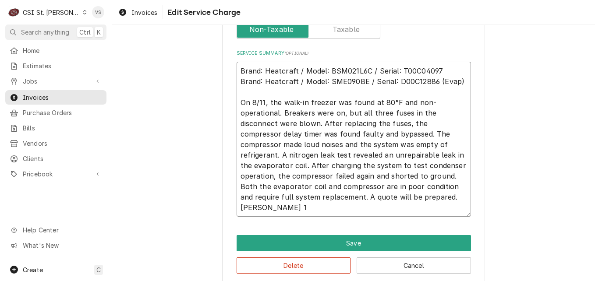
type textarea "Brand: Heatcraft / Model: BSM021L6C / Serial: T00C04097 Brand: Heatcraft / Mode…"
type textarea "x"
type textarea "Brand: Heatcraft / Model: BSM021L6C / Serial: T00C04097 Brand: Heatcraft / Mode…"
type textarea "x"
type textarea "Brand: Heatcraft / Model: BSM021L6C / Serial: T00C04097 Brand: Heatcraft / Mode…"
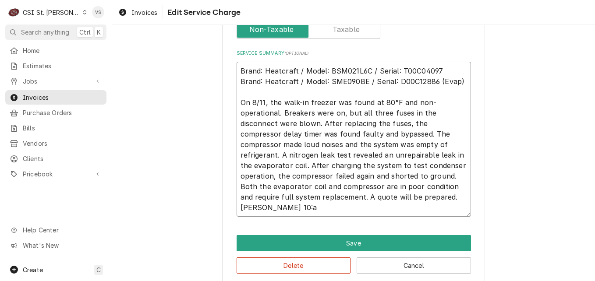
type textarea "x"
type textarea "Brand: Heatcraft / Model: BSM021L6C / Serial: T00C04097 Brand: Heatcraft / Mode…"
type textarea "x"
type textarea "Brand: Heatcraft / Model: BSM021L6C / Serial: T00C04097 Brand: Heatcraft / Mode…"
type textarea "x"
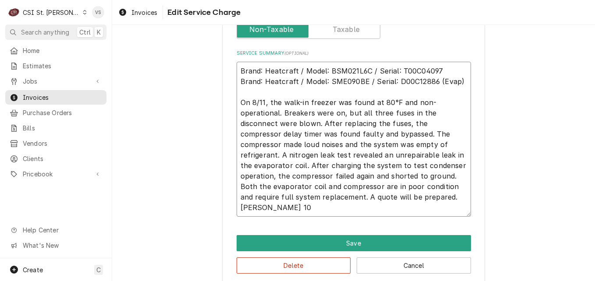
type textarea "Brand: Heatcraft / Model: BSM021L6C / Serial: T00C04097 Brand: Heatcraft / Mode…"
type textarea "x"
type textarea "Brand: Heatcraft / Model: BSM021L6C / Serial: T00C04097 Brand: Heatcraft / Mode…"
type textarea "x"
type textarea "Brand: Heatcraft / Model: BSM021L6C / Serial: T00C04097 Brand: Heatcraft / Mode…"
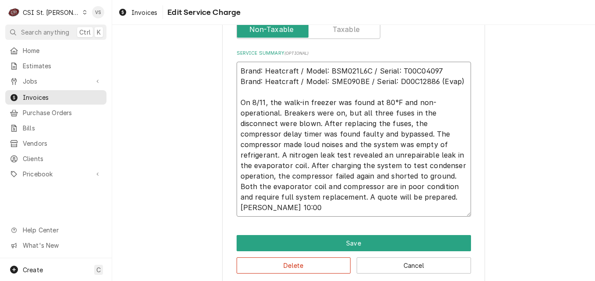
type textarea "x"
type textarea "Brand: Heatcraft / Model: BSM021L6C / Serial: T00C04097 Brand: Heatcraft / Mode…"
type textarea "x"
type textarea "Brand: Heatcraft / Model: BSM021L6C / Serial: T00C04097 Brand: Heatcraft / Mode…"
type textarea "x"
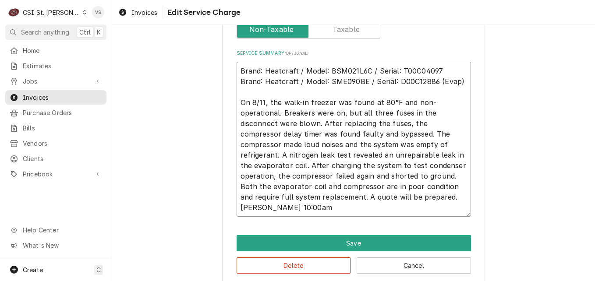
type textarea "Brand: Heatcraft / Model: BSM021L6C / Serial: T00C04097 Brand: Heatcraft / Mode…"
type textarea "x"
type textarea "Brand: Heatcraft / Model: BSM021L6C / Serial: T00C04097 Brand: Heatcraft / Mode…"
type textarea "x"
type textarea "Brand: Heatcraft / Model: BSM021L6C / Serial: T00C04097 Brand: Heatcraft / Mode…"
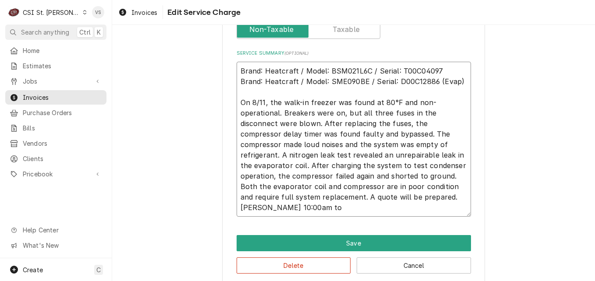
type textarea "x"
type textarea "Brand: Heatcraft / Model: BSM021L6C / Serial: T00C04097 Brand: Heatcraft / Mode…"
type textarea "x"
type textarea "Brand: Heatcraft / Model: BSM021L6C / Serial: T00C04097 Brand: Heatcraft / Mode…"
type textarea "x"
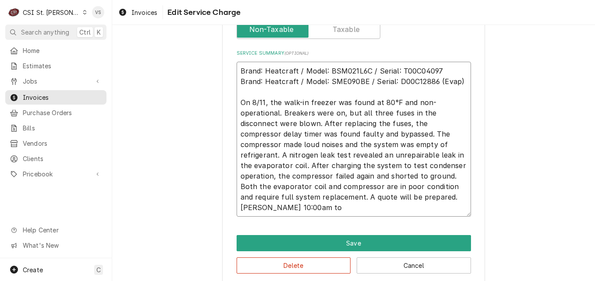
type textarea "Brand: Heatcraft / Model: BSM021L6C / Serial: T00C04097 Brand: Heatcraft / Mode…"
type textarea "x"
type textarea "Brand: Heatcraft / Model: BSM021L6C / Serial: T00C04097 Brand: Heatcraft / Mode…"
type textarea "x"
type textarea "Brand: Heatcraft / Model: BSM021L6C / Serial: T00C04097 Brand: Heatcraft / Mode…"
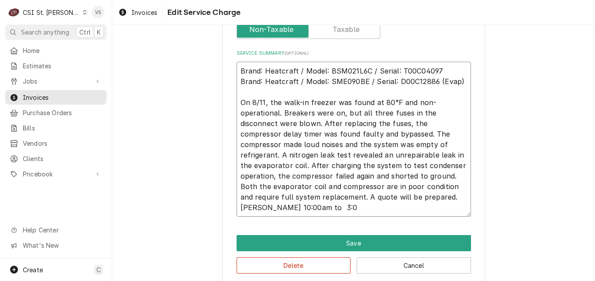
type textarea "x"
type textarea "Brand: Heatcraft / Model: BSM021L6C / Serial: T00C04097 Brand: Heatcraft / Mode…"
type textarea "x"
type textarea "Brand: Heatcraft / Model: BSM021L6C / Serial: T00C04097 Brand: Heatcraft / Mode…"
type textarea "x"
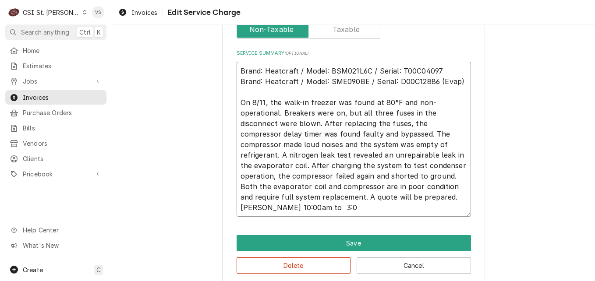
type textarea "Brand: Heatcraft / Model: BSM021L6C / Serial: T00C04097 Brand: Heatcraft / Mode…"
type textarea "x"
type textarea "Brand: Heatcraft / Model: BSM021L6C / Serial: T00C04097 Brand: Heatcraft / Mode…"
type textarea "x"
type textarea "Brand: Heatcraft / Model: BSM021L6C / Serial: T00C04097 Brand: Heatcraft / Mode…"
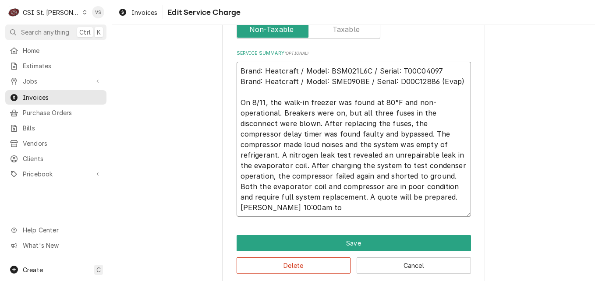
type textarea "x"
type textarea "Brand: Heatcraft / Model: BSM021L6C / Serial: T00C04097 Brand: Heatcraft / Mode…"
type textarea "x"
type textarea "Brand: Heatcraft / Model: BSM021L6C / Serial: T00C04097 Brand: Heatcraft / Mode…"
type textarea "x"
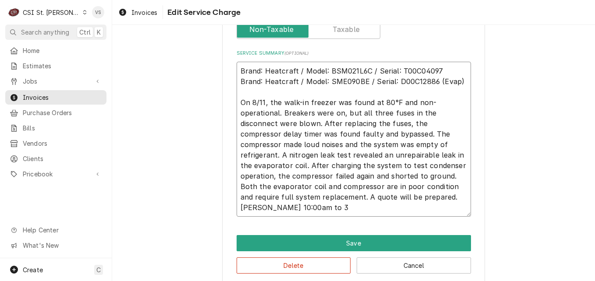
type textarea "Brand: Heatcraft / Model: BSM021L6C / Serial: T00C04097 Brand: Heatcraft / Mode…"
type textarea "x"
type textarea "Brand: Heatcraft / Model: BSM021L6C / Serial: T00C04097 Brand: Heatcraft / Mode…"
type textarea "x"
type textarea "Brand: Heatcraft / Model: BSM021L6C / Serial: T00C04097 Brand: Heatcraft / Mode…"
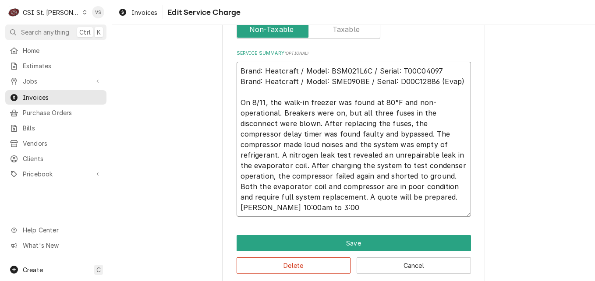
type textarea "x"
type textarea "Brand: Heatcraft / Model: BSM021L6C / Serial: T00C04097 Brand: Heatcraft / Mode…"
type textarea "x"
type textarea "Brand: Heatcraft / Model: BSM021L6C / Serial: T00C04097 Brand: Heatcraft / Mode…"
type textarea "x"
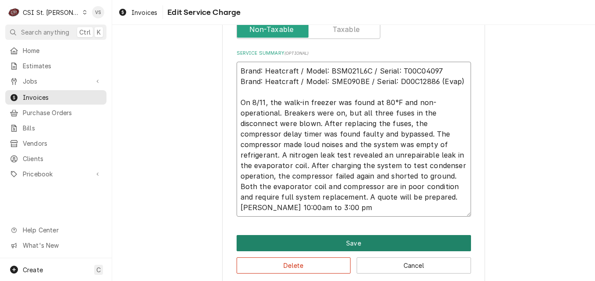
type textarea "Brand: Heatcraft / Model: BSM021L6C / Serial: T00C04097 Brand: Heatcraft / Mode…"
click at [341, 239] on button "Save" at bounding box center [354, 243] width 234 height 16
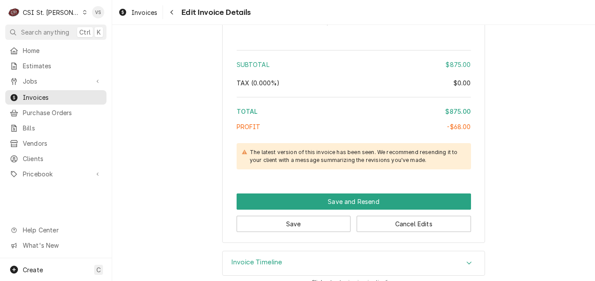
scroll to position [1674, 0]
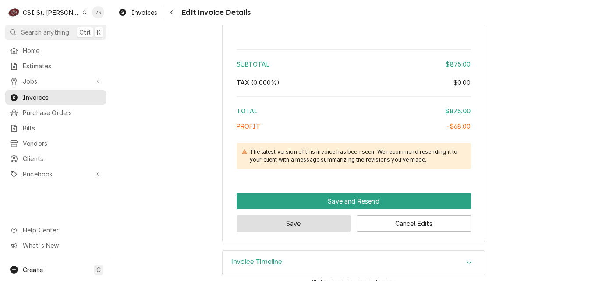
click at [320, 216] on button "Save" at bounding box center [294, 224] width 114 height 16
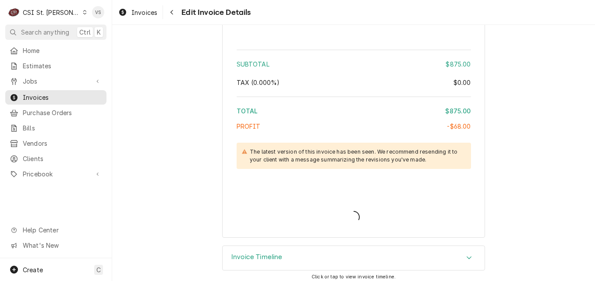
scroll to position [1669, 0]
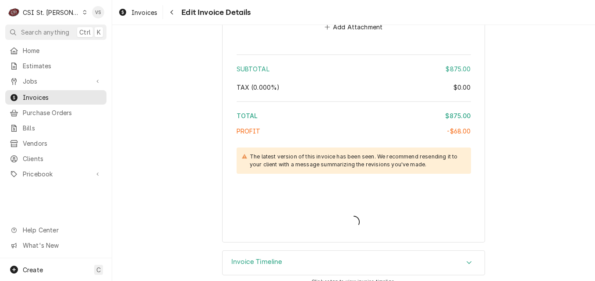
type textarea "x"
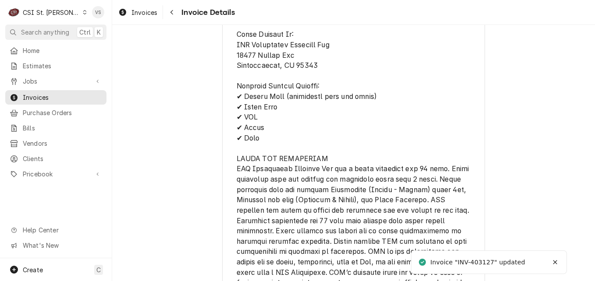
scroll to position [1824, 0]
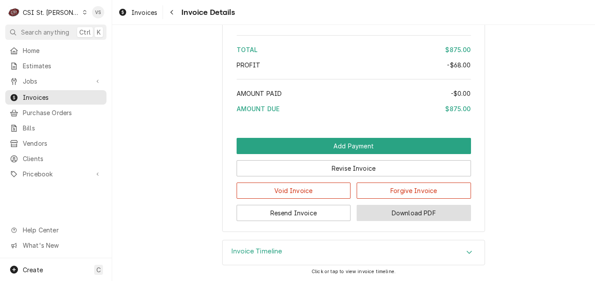
click at [387, 216] on button "Download PDF" at bounding box center [414, 213] width 114 height 16
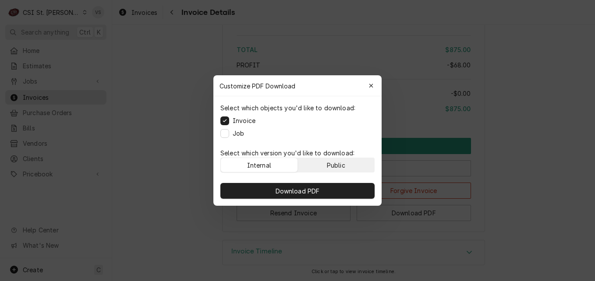
click at [344, 164] on div "Public" at bounding box center [336, 165] width 18 height 9
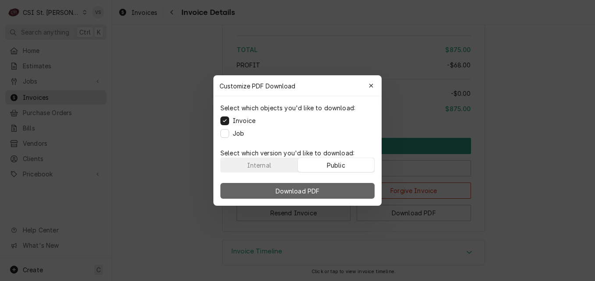
click at [347, 188] on button "Download PDF" at bounding box center [297, 191] width 154 height 16
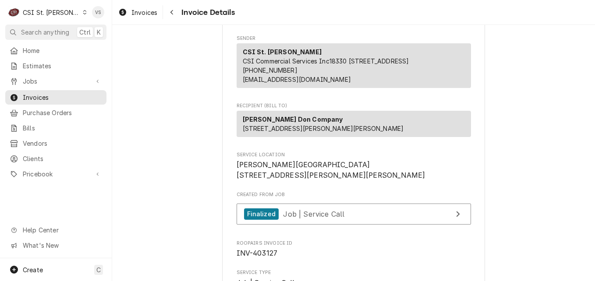
scroll to position [131, 0]
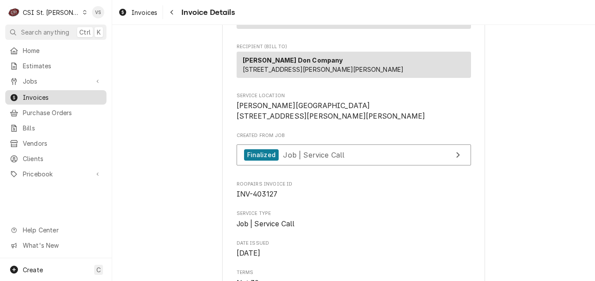
click at [43, 96] on span "Invoices" at bounding box center [62, 97] width 79 height 9
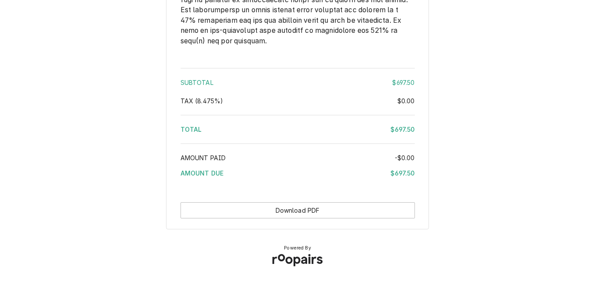
scroll to position [1317, 0]
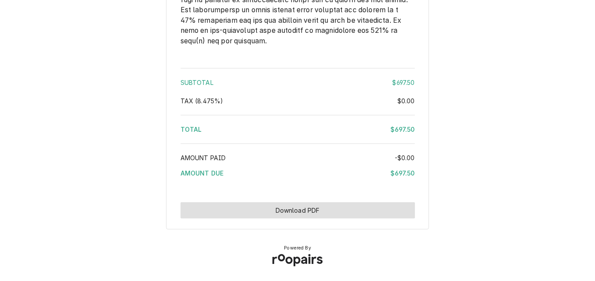
click at [289, 205] on button "Download PDF" at bounding box center [298, 210] width 234 height 16
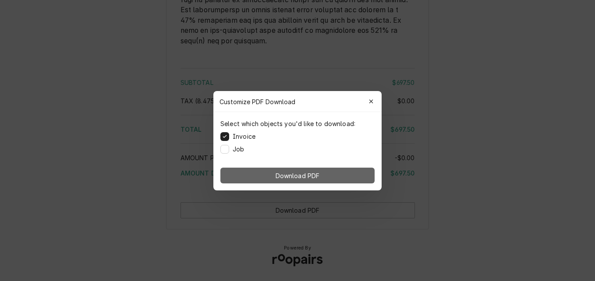
click at [327, 174] on button "Download PDF" at bounding box center [297, 176] width 154 height 16
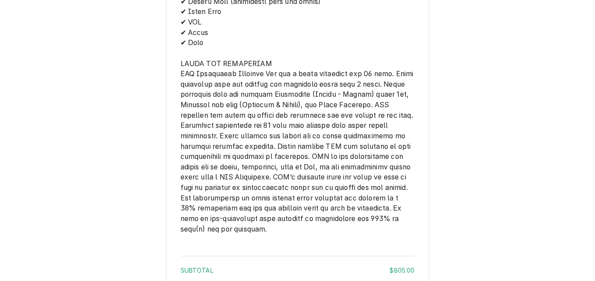
scroll to position [1250, 0]
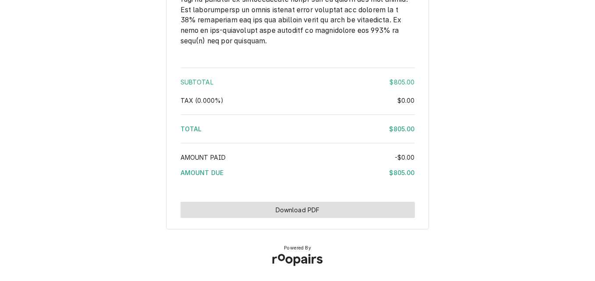
click at [286, 207] on button "Download PDF" at bounding box center [298, 210] width 234 height 16
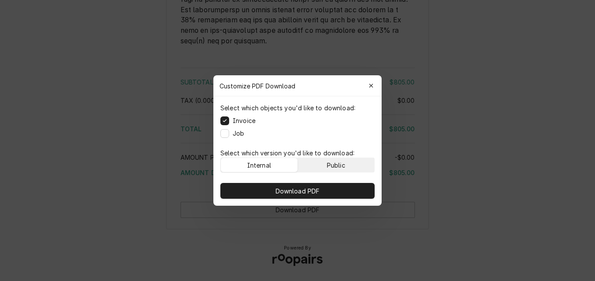
click at [314, 163] on button "Public" at bounding box center [336, 165] width 77 height 14
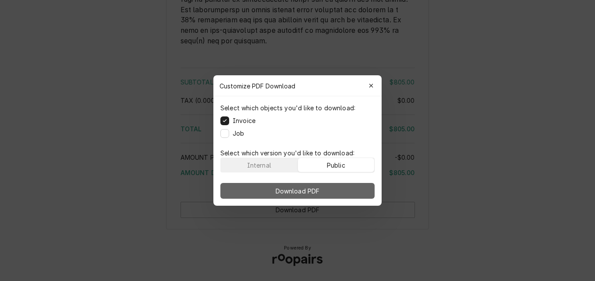
click at [316, 188] on span "Download PDF" at bounding box center [298, 191] width 48 height 9
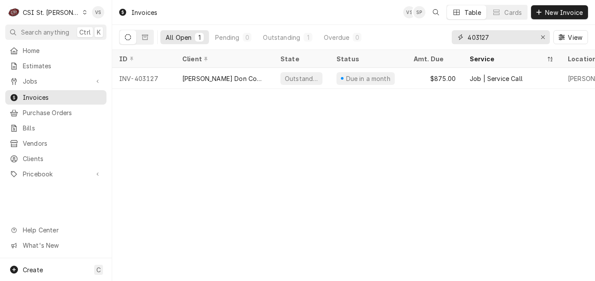
click at [490, 36] on input "403127" at bounding box center [501, 37] width 66 height 14
click at [486, 38] on input "403127" at bounding box center [501, 37] width 66 height 14
drag, startPoint x: 486, startPoint y: 35, endPoint x: 491, endPoint y: 34, distance: 5.3
click at [491, 34] on input "403127" at bounding box center [501, 37] width 66 height 14
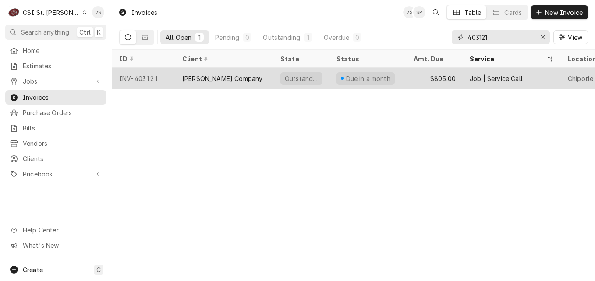
type input "403121"
click at [232, 76] on div "[PERSON_NAME] Company" at bounding box center [224, 78] width 98 height 21
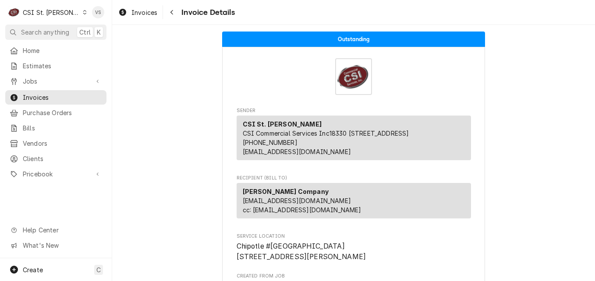
scroll to position [219, 0]
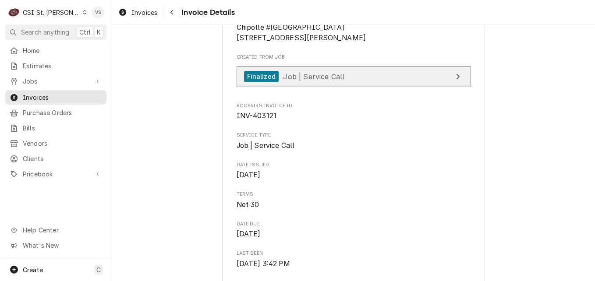
click at [320, 81] on span "Job | Service Call" at bounding box center [313, 76] width 61 height 9
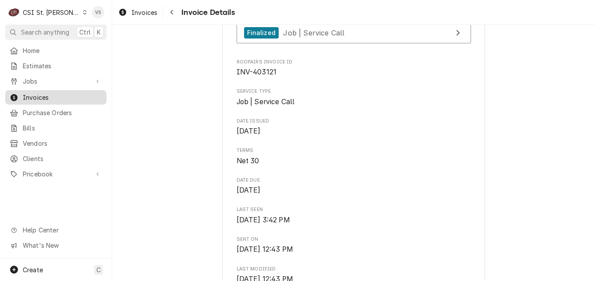
click at [46, 93] on span "Invoices" at bounding box center [62, 97] width 79 height 9
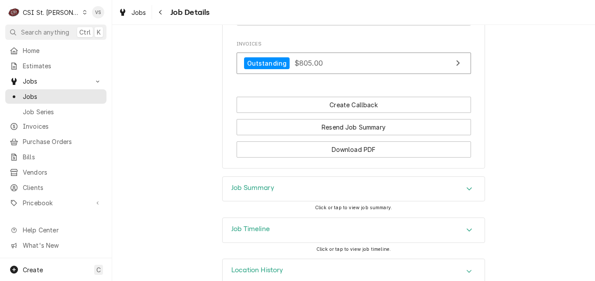
scroll to position [802, 0]
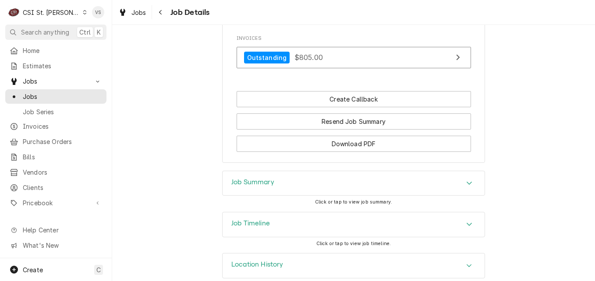
click at [259, 178] on h3 "Job Summary" at bounding box center [252, 182] width 43 height 8
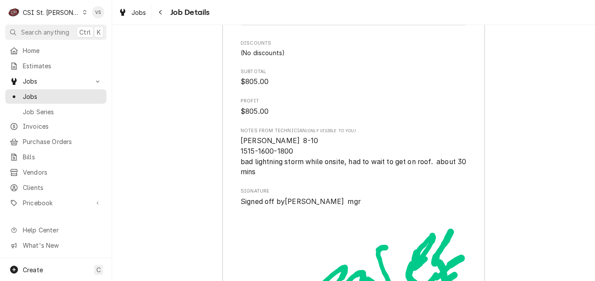
scroll to position [2376, 0]
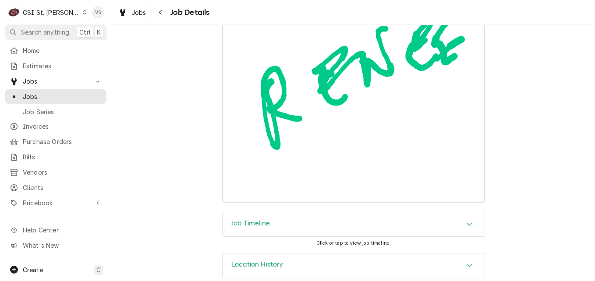
click at [467, 262] on icon "Accordion Header" at bounding box center [469, 265] width 6 height 7
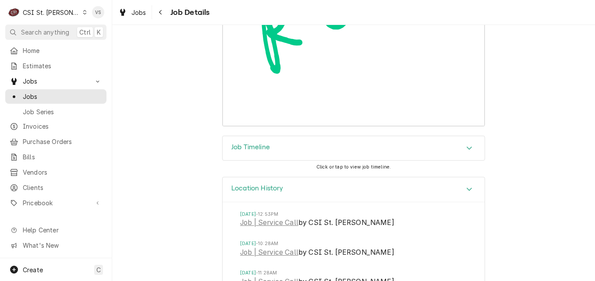
scroll to position [2467, 0]
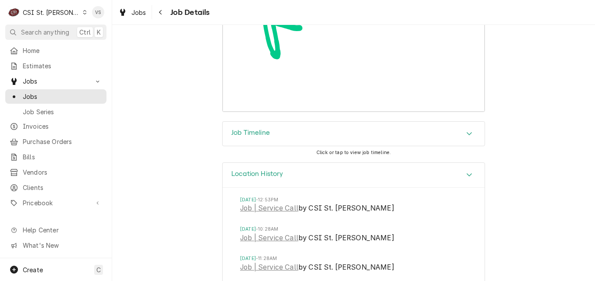
click at [463, 129] on div "Accordion Header" at bounding box center [469, 134] width 13 height 11
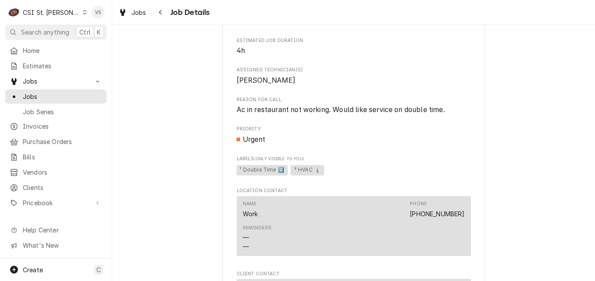
scroll to position [494, 0]
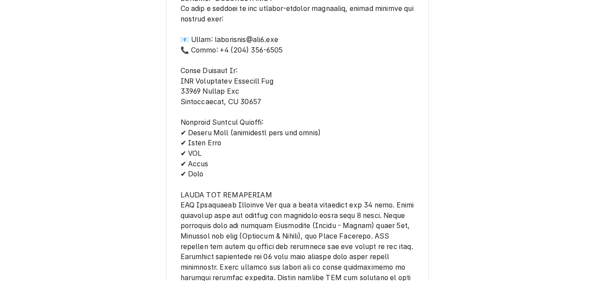
scroll to position [1260, 0]
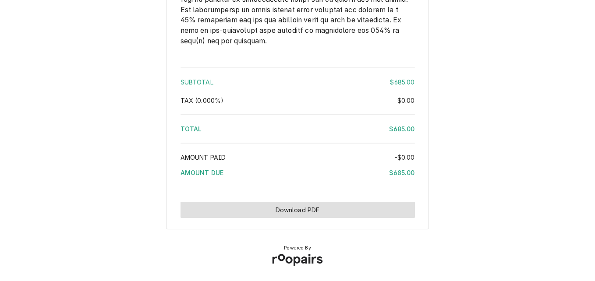
click at [320, 209] on button "Download PDF" at bounding box center [298, 210] width 234 height 16
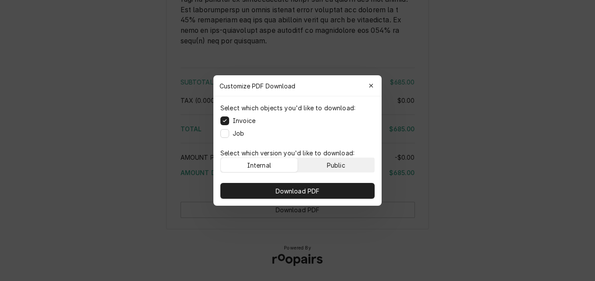
click at [336, 163] on div "Public" at bounding box center [336, 165] width 18 height 9
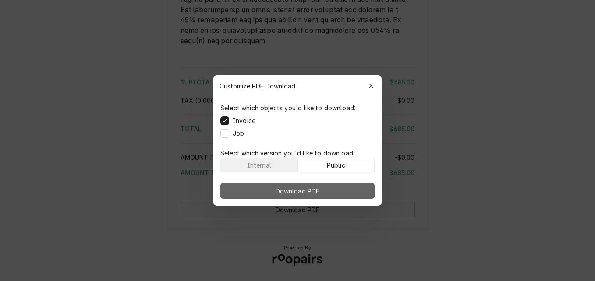
click at [329, 189] on button "Download PDF" at bounding box center [297, 191] width 154 height 16
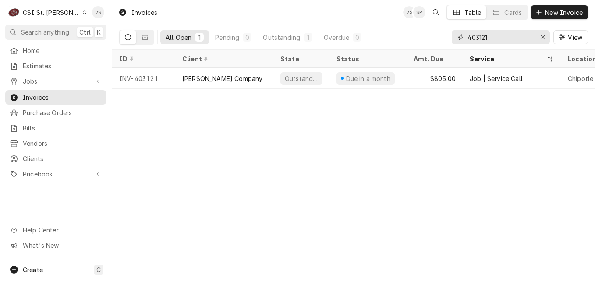
click at [492, 33] on input "403121" at bounding box center [501, 37] width 66 height 14
click at [493, 36] on input "403121" at bounding box center [501, 37] width 66 height 14
click at [485, 37] on input "403121" at bounding box center [501, 37] width 66 height 14
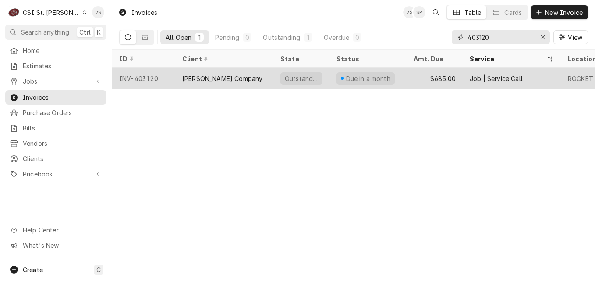
type input "403120"
click at [176, 77] on div "[PERSON_NAME] Company" at bounding box center [224, 78] width 98 height 21
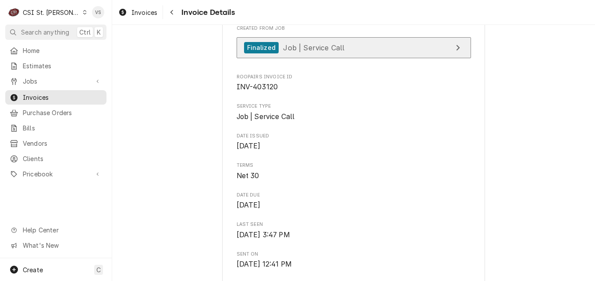
scroll to position [263, 0]
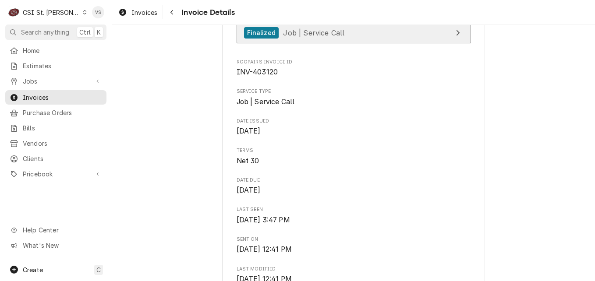
click at [315, 37] on span "Job | Service Call" at bounding box center [313, 32] width 61 height 9
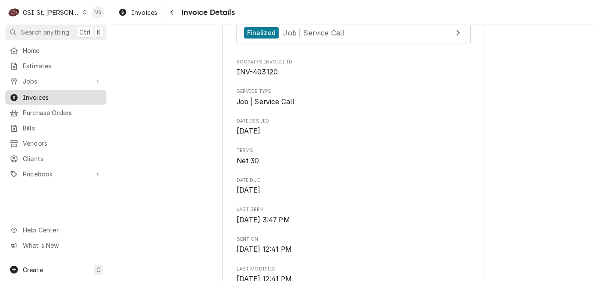
click at [43, 97] on span "Invoices" at bounding box center [62, 97] width 79 height 9
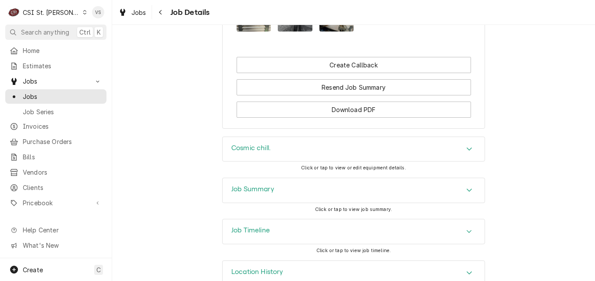
scroll to position [840, 0]
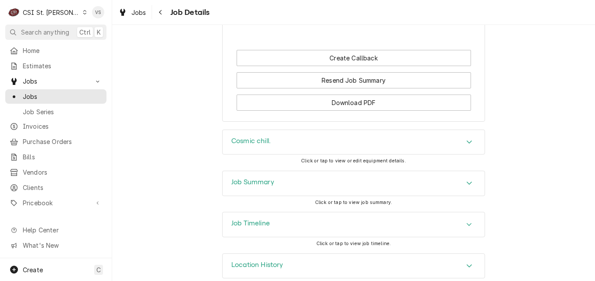
click at [289, 171] on div "Job Summary" at bounding box center [354, 183] width 262 height 25
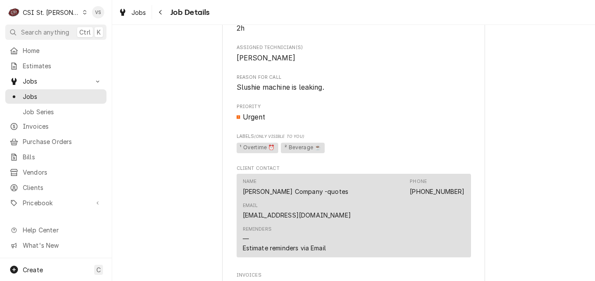
scroll to position [526, 0]
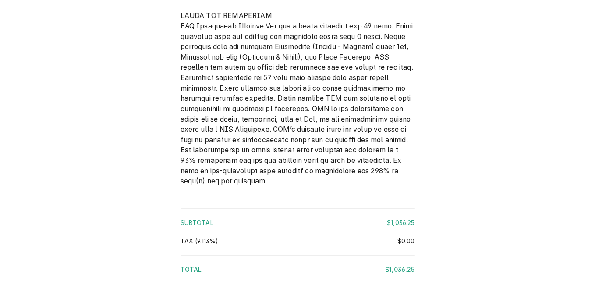
scroll to position [1420, 0]
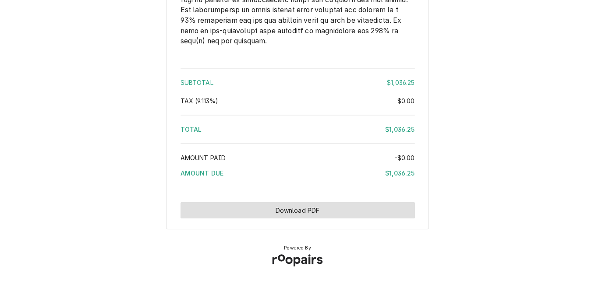
click at [274, 216] on button "Download PDF" at bounding box center [298, 210] width 234 height 16
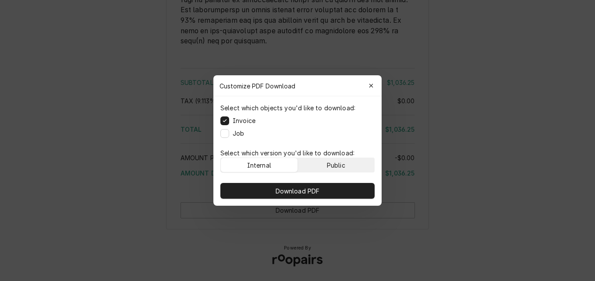
click at [339, 164] on div "Public" at bounding box center [336, 165] width 18 height 9
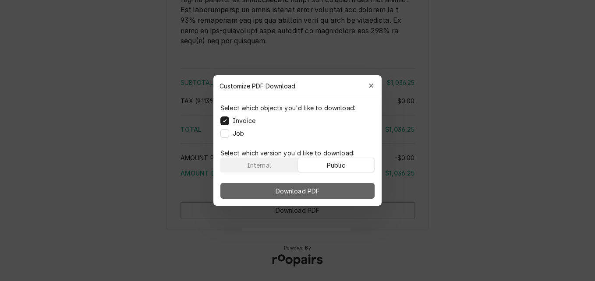
click at [338, 196] on button "Download PDF" at bounding box center [297, 191] width 154 height 16
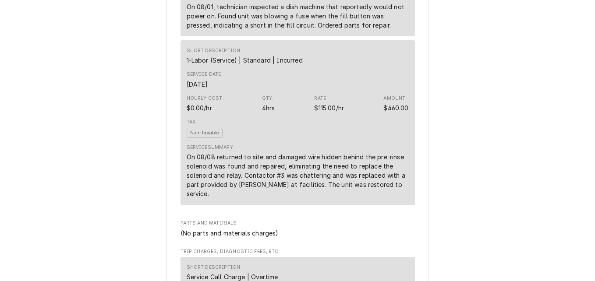
scroll to position [587, 0]
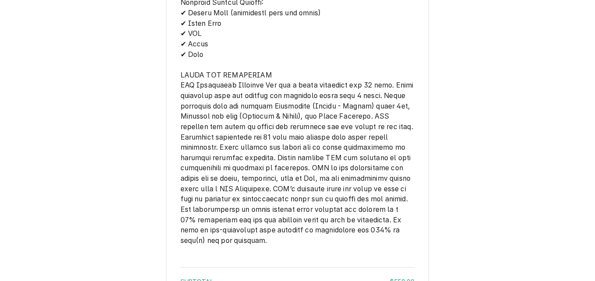
scroll to position [1359, 0]
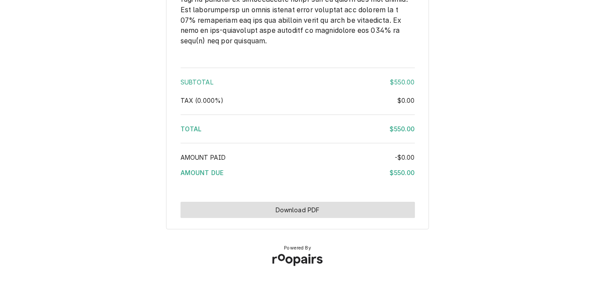
click at [323, 212] on button "Download PDF" at bounding box center [298, 210] width 234 height 16
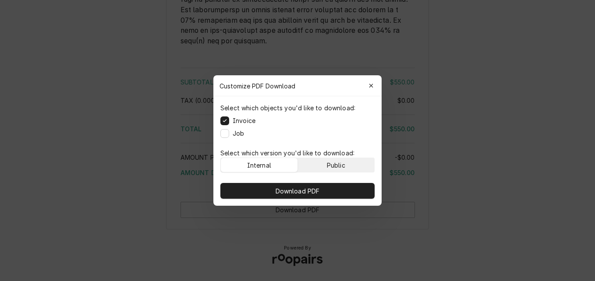
click at [323, 164] on button "Public" at bounding box center [336, 165] width 77 height 14
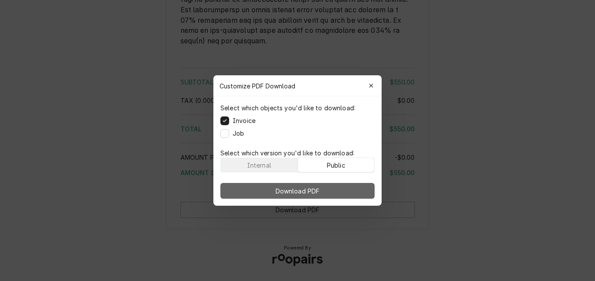
click at [326, 189] on button "Download PDF" at bounding box center [297, 191] width 154 height 16
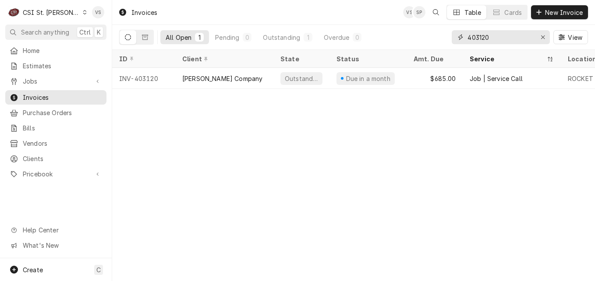
drag, startPoint x: 492, startPoint y: 37, endPoint x: 454, endPoint y: 38, distance: 37.7
click at [449, 38] on div "All Open 1 Pending 0 Outstanding 1 Overdue 0 403120 View" at bounding box center [353, 37] width 469 height 25
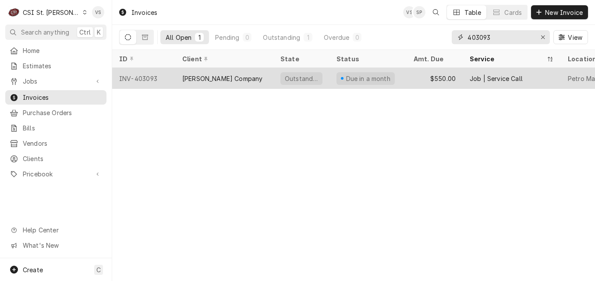
type input "403093"
click at [238, 77] on div "[PERSON_NAME] Company" at bounding box center [224, 78] width 98 height 21
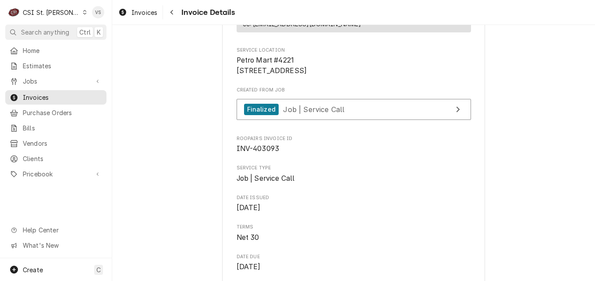
scroll to position [175, 0]
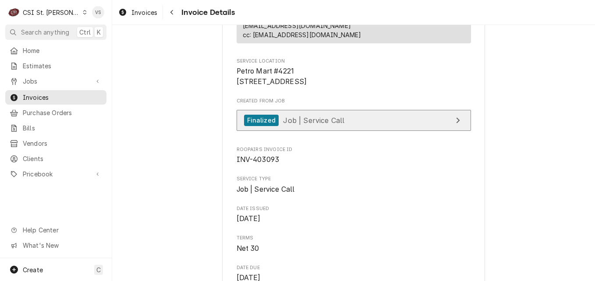
click at [327, 131] on link "Finalized Job | Service Call" at bounding box center [354, 120] width 234 height 21
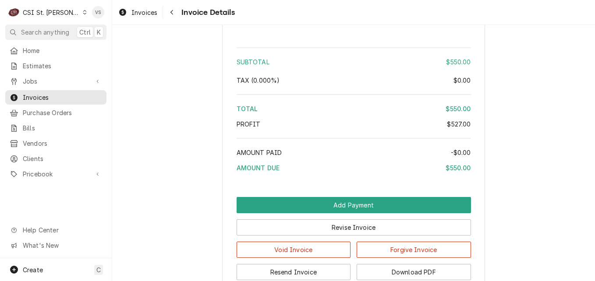
scroll to position [1624, 0]
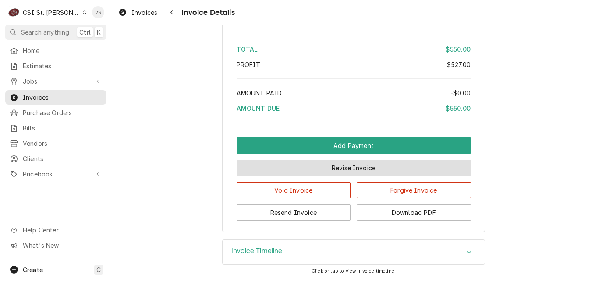
click at [304, 167] on button "Revise Invoice" at bounding box center [354, 168] width 234 height 16
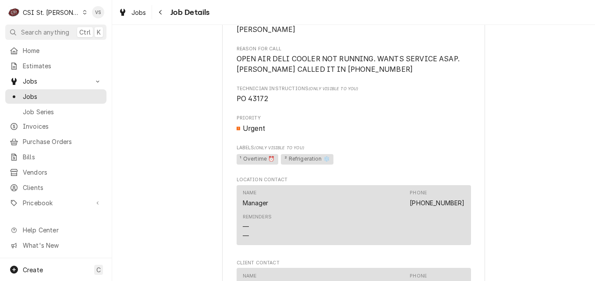
scroll to position [526, 0]
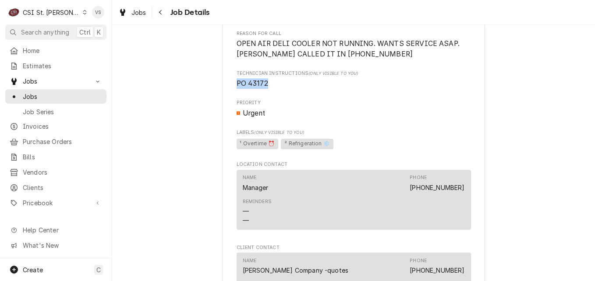
drag, startPoint x: 265, startPoint y: 93, endPoint x: 234, endPoint y: 92, distance: 31.1
click at [237, 88] on span "PO 43172" at bounding box center [253, 83] width 32 height 8
drag, startPoint x: 234, startPoint y: 92, endPoint x: 248, endPoint y: 94, distance: 14.6
copy span "PO 43172"
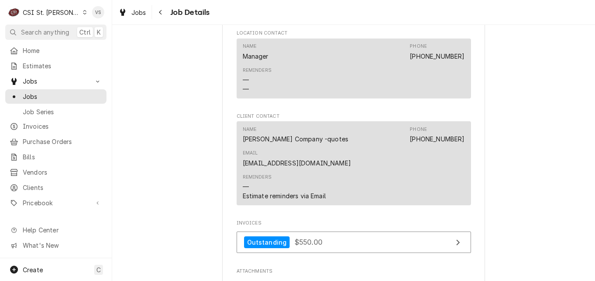
scroll to position [701, 0]
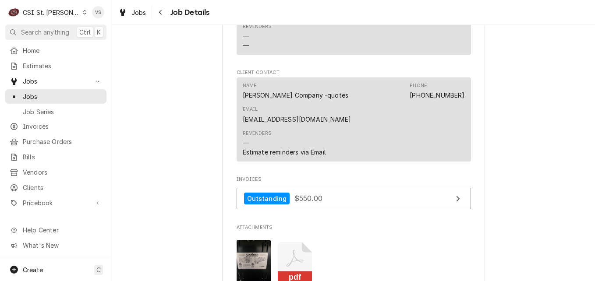
click at [301, 243] on icon "Attachments" at bounding box center [295, 263] width 35 height 42
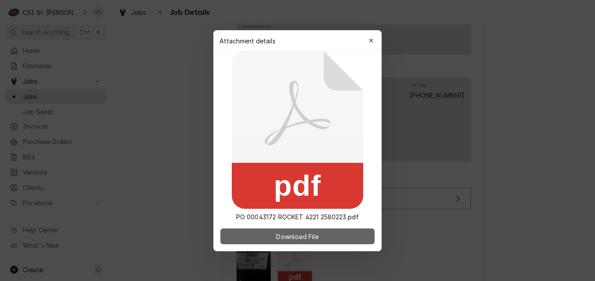
click at [304, 238] on span "Download File" at bounding box center [297, 236] width 46 height 9
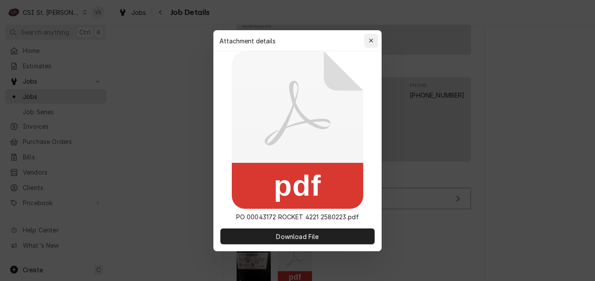
click at [371, 41] on icon "button" at bounding box center [371, 41] width 4 height 4
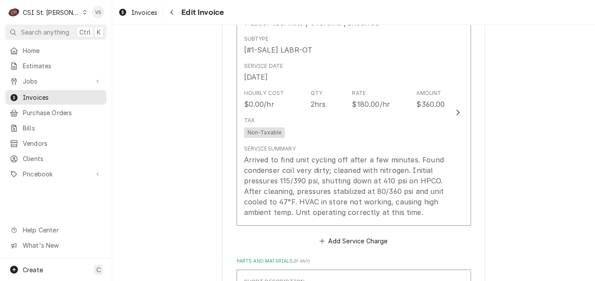
scroll to position [833, 0]
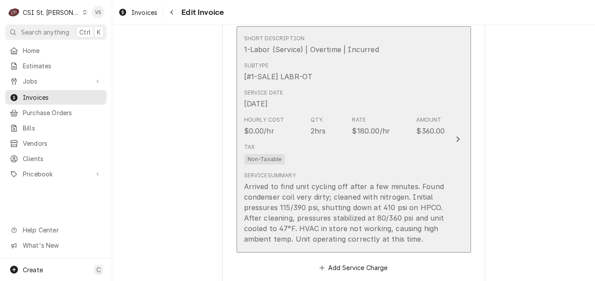
click at [360, 76] on div "Subtype [#1-SALE] LABR-OT" at bounding box center [344, 71] width 201 height 27
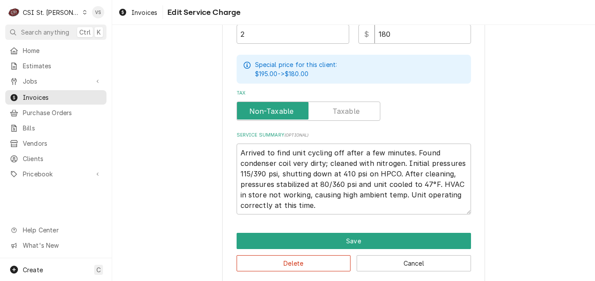
scroll to position [320, 0]
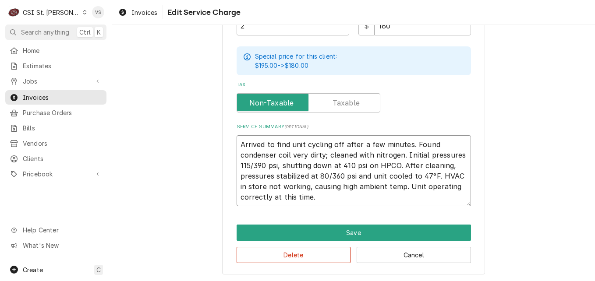
click at [238, 142] on textarea "Arrived to find unit cycling off after a few minutes. Found condenser coil very…" at bounding box center [354, 170] width 234 height 71
type textarea "x"
type textarea "Arrived to find unit cycling off after a few minutes. Found condenser coil very…"
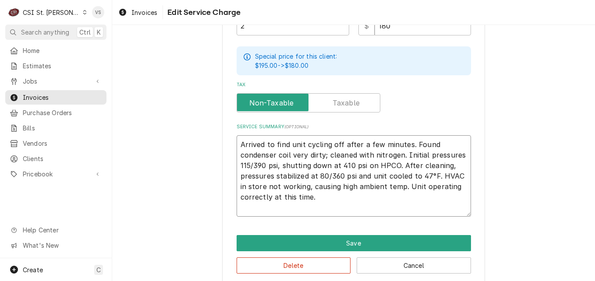
click at [242, 140] on textarea "Arrived to find unit cycling off after a few minutes. Found condenser coil very…" at bounding box center [354, 176] width 234 height 82
paste textarea "PO 43172"
type textarea "x"
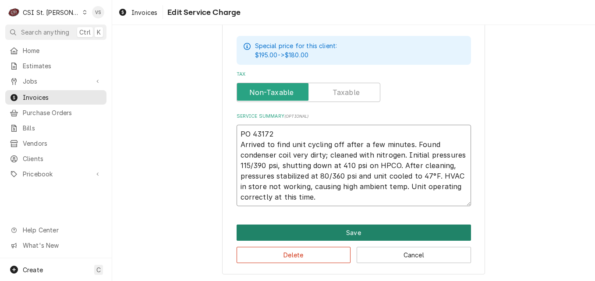
type textarea "PO 43172 Arrived to find unit cycling off after a few minutes. Found condenser …"
click at [324, 231] on button "Save" at bounding box center [354, 233] width 234 height 16
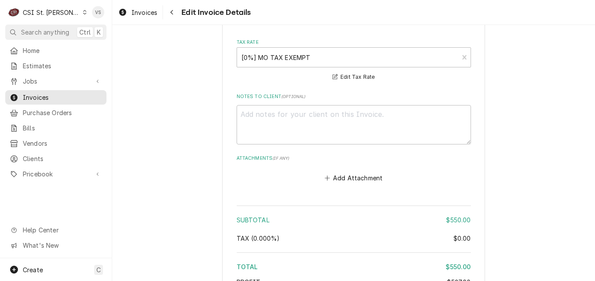
scroll to position [1523, 0]
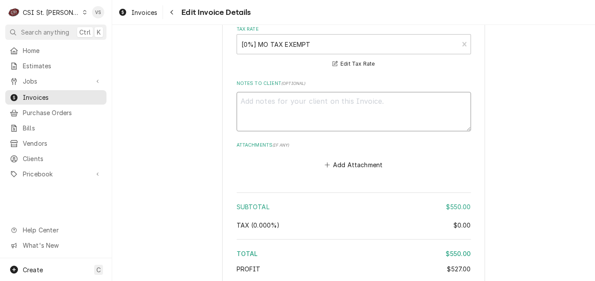
click at [252, 105] on textarea "Notes to Client ( optional )" at bounding box center [354, 111] width 234 height 39
paste textarea "PO 43172"
type textarea "x"
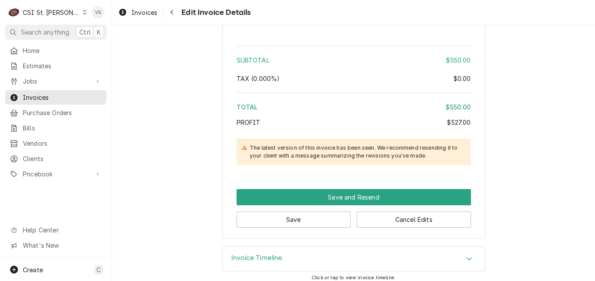
scroll to position [1677, 0]
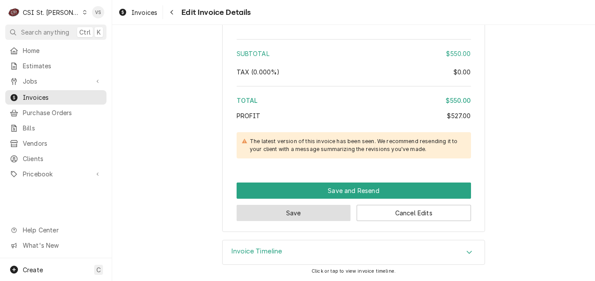
type textarea "PO 43172"
click at [322, 207] on button "Save" at bounding box center [294, 213] width 114 height 16
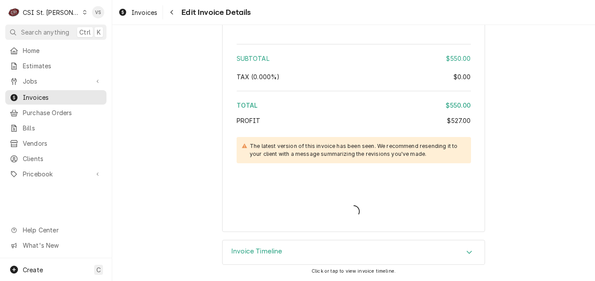
type textarea "x"
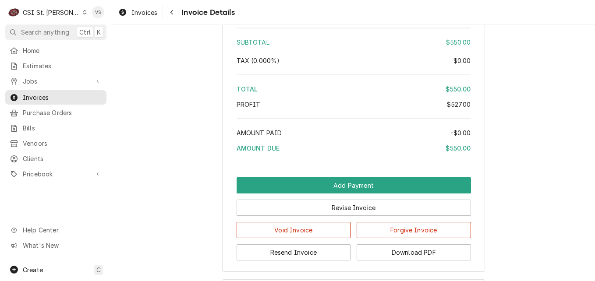
scroll to position [1633, 0]
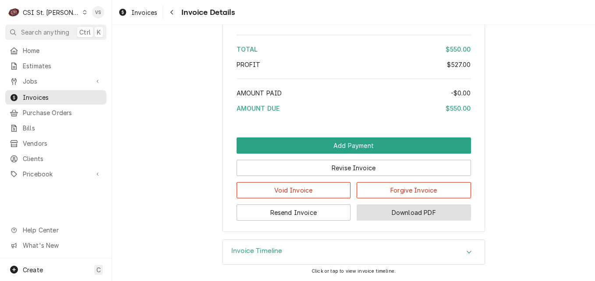
click at [417, 211] on button "Download PDF" at bounding box center [414, 213] width 114 height 16
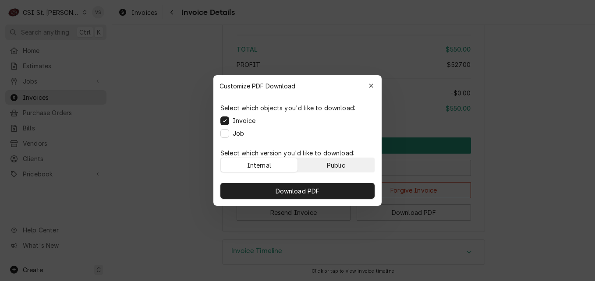
click at [353, 163] on button "Public" at bounding box center [336, 165] width 77 height 14
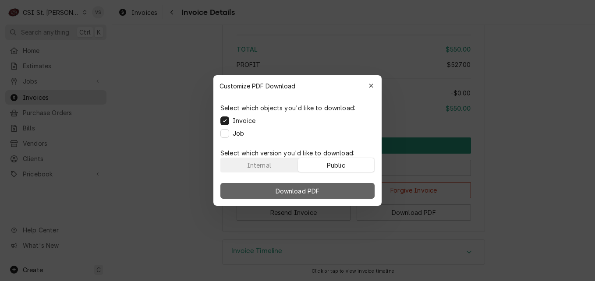
click at [345, 186] on button "Download PDF" at bounding box center [297, 191] width 154 height 16
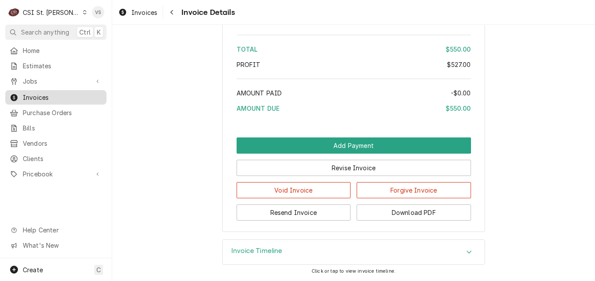
click at [45, 96] on span "Invoices" at bounding box center [62, 97] width 79 height 9
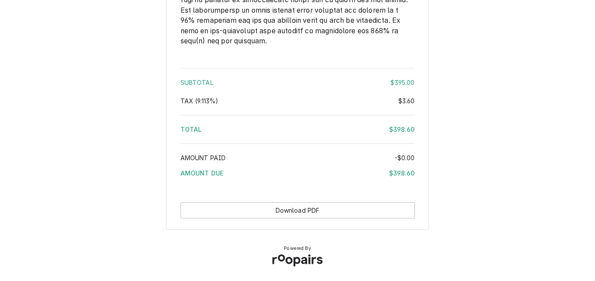
scroll to position [1548, 0]
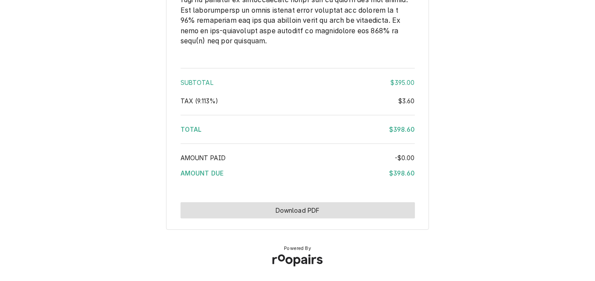
click at [337, 212] on button "Download PDF" at bounding box center [298, 210] width 234 height 16
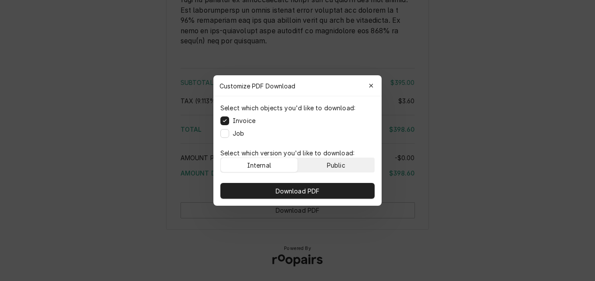
click at [338, 161] on div "Public" at bounding box center [336, 165] width 18 height 9
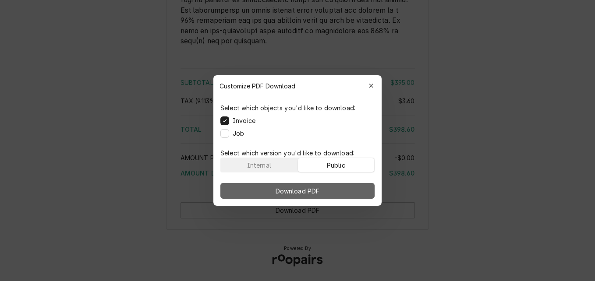
click at [332, 185] on button "Download PDF" at bounding box center [297, 191] width 154 height 16
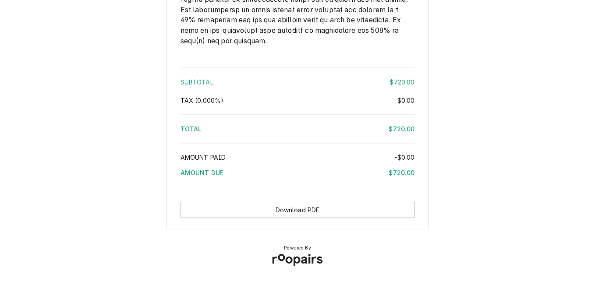
scroll to position [1075, 0]
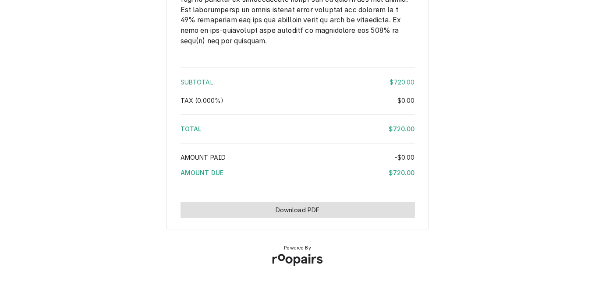
click at [316, 213] on button "Download PDF" at bounding box center [298, 210] width 234 height 16
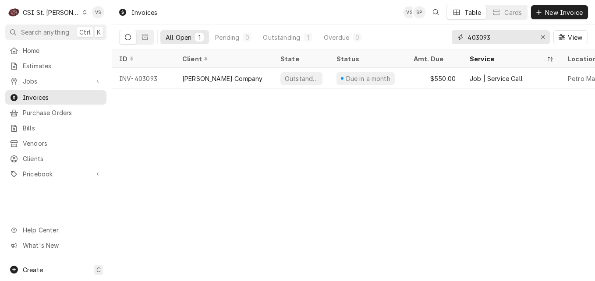
drag, startPoint x: 484, startPoint y: 37, endPoint x: 492, endPoint y: 34, distance: 7.9
click at [492, 34] on input "403093" at bounding box center [501, 37] width 66 height 14
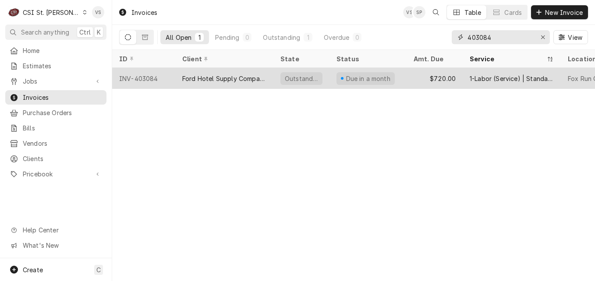
type input "403084"
click at [224, 80] on div "Ford Hotel Supply Company" at bounding box center [224, 78] width 84 height 9
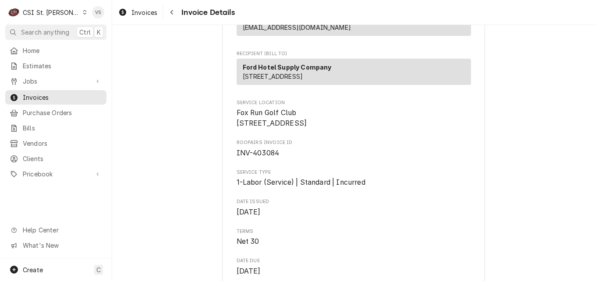
scroll to position [109, 0]
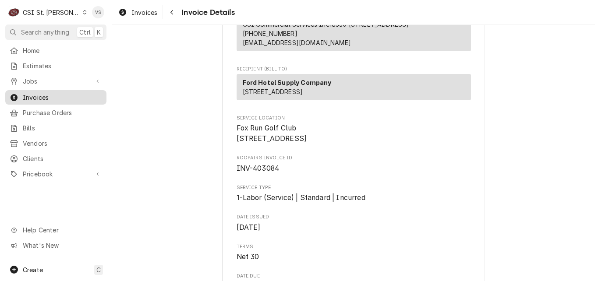
click at [46, 94] on span "Invoices" at bounding box center [62, 97] width 79 height 9
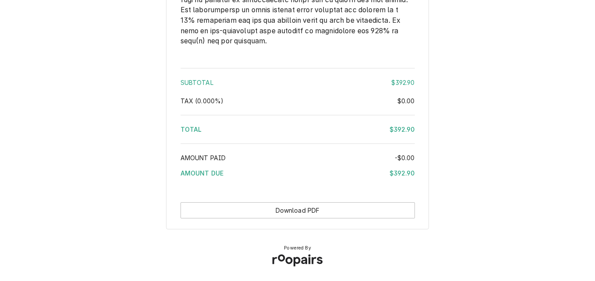
scroll to position [1467, 0]
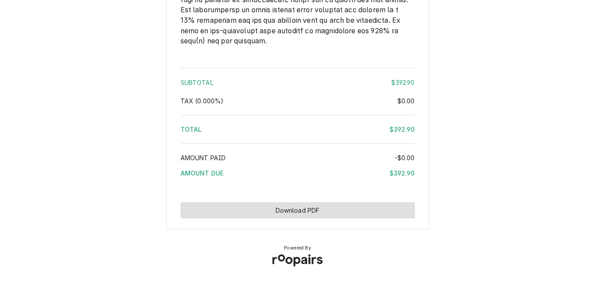
click at [324, 207] on button "Download PDF" at bounding box center [298, 210] width 234 height 16
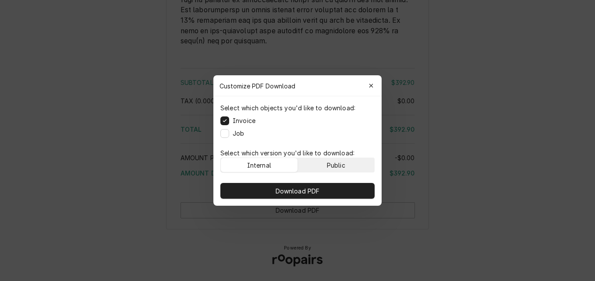
click at [348, 167] on button "Public" at bounding box center [336, 165] width 77 height 14
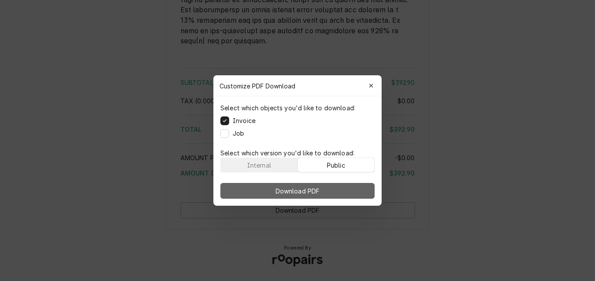
click at [341, 184] on button "Download PDF" at bounding box center [297, 191] width 154 height 16
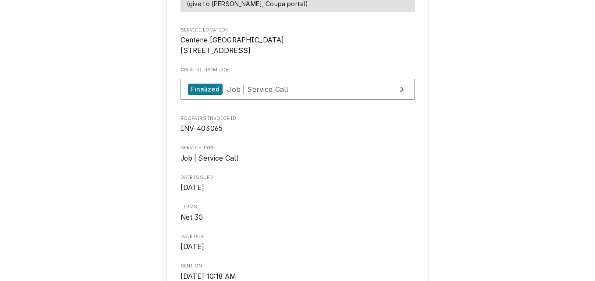
scroll to position [175, 0]
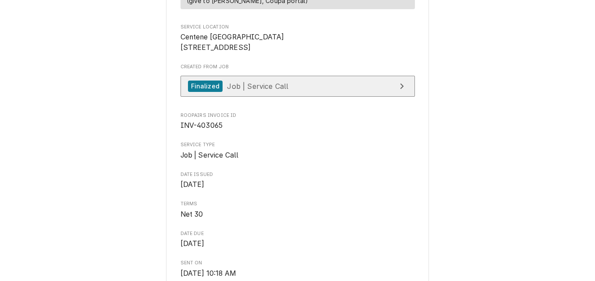
click at [265, 90] on span "Job | Service Call" at bounding box center [257, 86] width 61 height 9
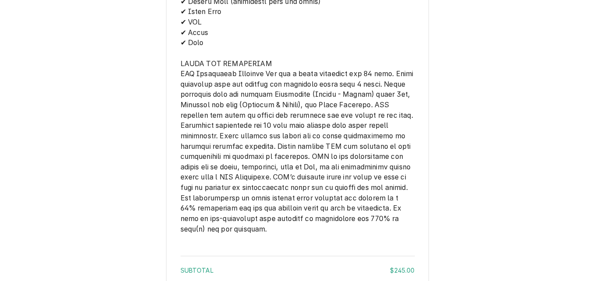
scroll to position [1250, 0]
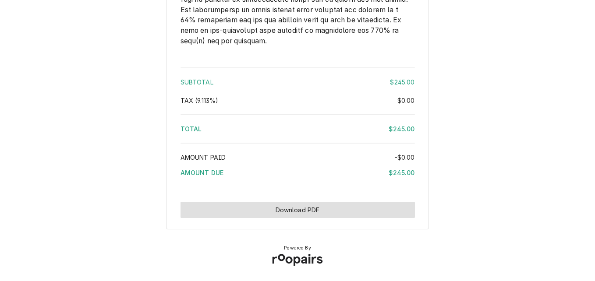
click at [329, 210] on button "Download PDF" at bounding box center [298, 210] width 234 height 16
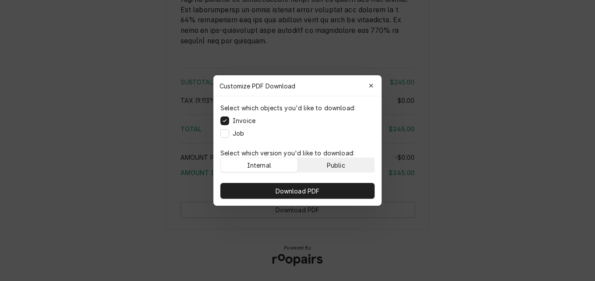
click at [335, 163] on div "Public" at bounding box center [336, 165] width 18 height 9
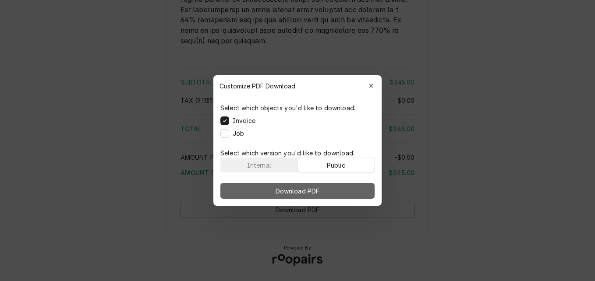
click at [337, 188] on button "Download PDF" at bounding box center [297, 191] width 154 height 16
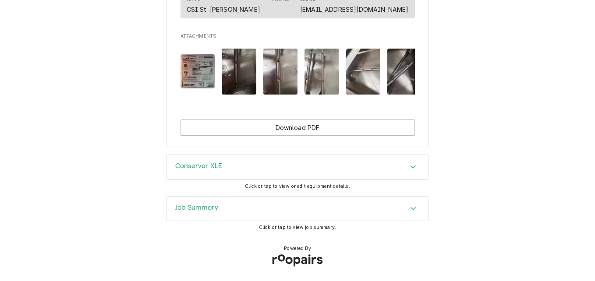
scroll to position [803, 0]
click at [411, 206] on icon "Accordion Header" at bounding box center [413, 208] width 6 height 7
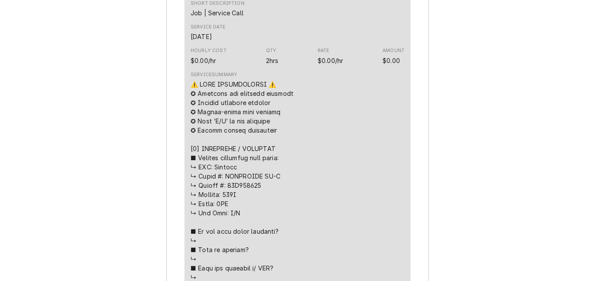
scroll to position [1153, 0]
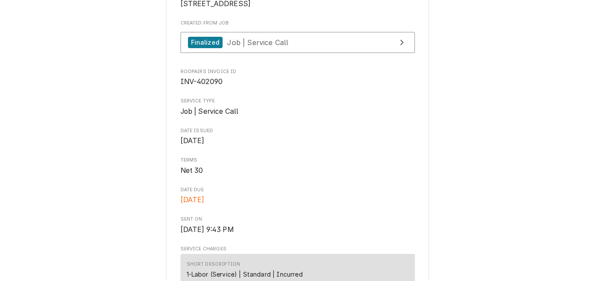
scroll to position [175, 0]
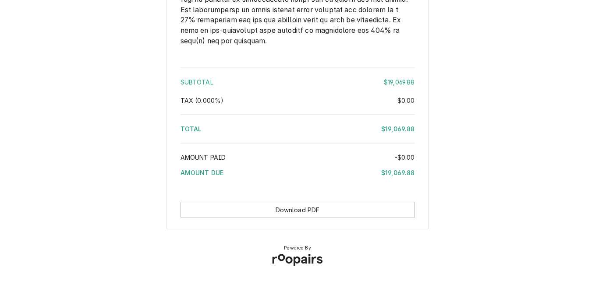
scroll to position [2212, 0]
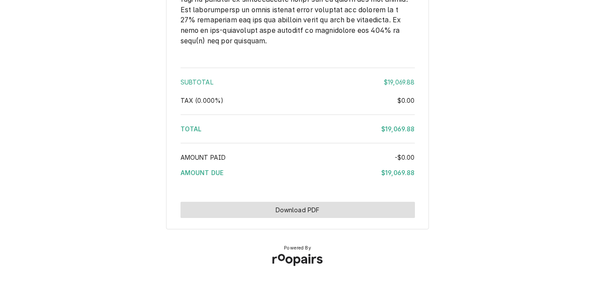
click at [355, 206] on button "Download PDF" at bounding box center [298, 210] width 234 height 16
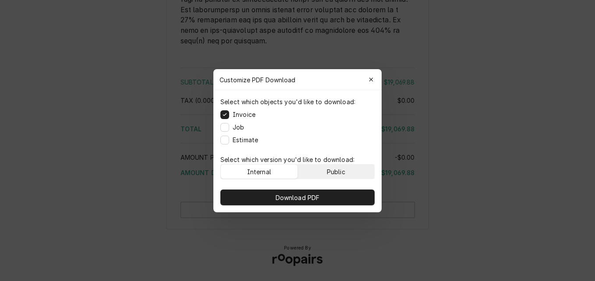
click at [356, 167] on button "Public" at bounding box center [336, 172] width 77 height 14
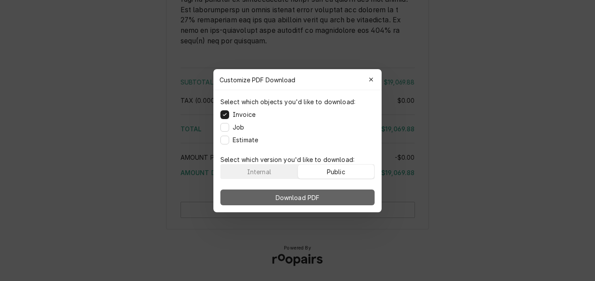
click at [348, 193] on button "Download PDF" at bounding box center [297, 198] width 154 height 16
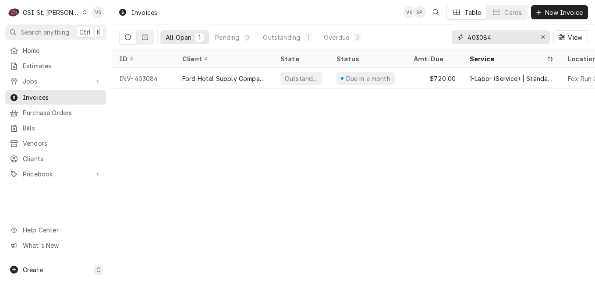
click at [491, 36] on input "403084" at bounding box center [501, 37] width 66 height 14
drag, startPoint x: 480, startPoint y: 35, endPoint x: 501, endPoint y: 35, distance: 20.2
click at [501, 35] on input "403084" at bounding box center [501, 37] width 66 height 14
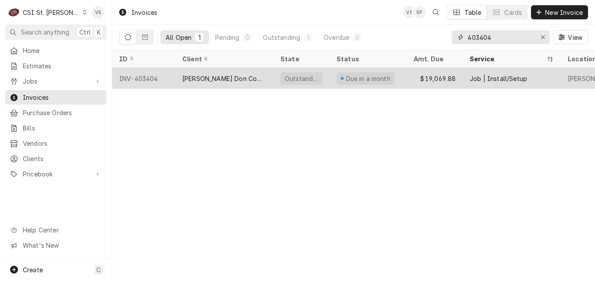
type input "403404"
click at [234, 72] on div "[PERSON_NAME] Don Company" at bounding box center [224, 78] width 98 height 21
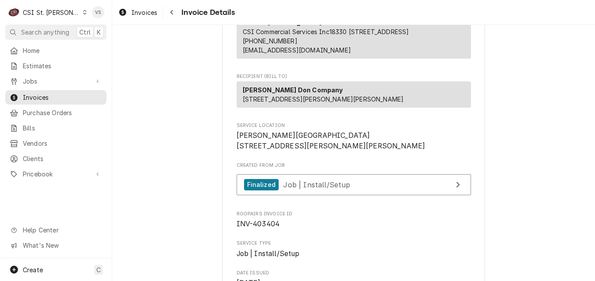
scroll to position [219, 0]
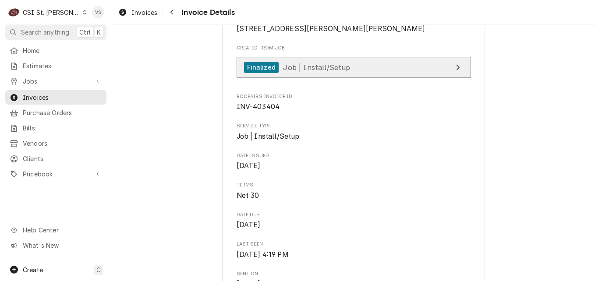
click at [310, 71] on span "Job | Install/Setup" at bounding box center [316, 67] width 67 height 9
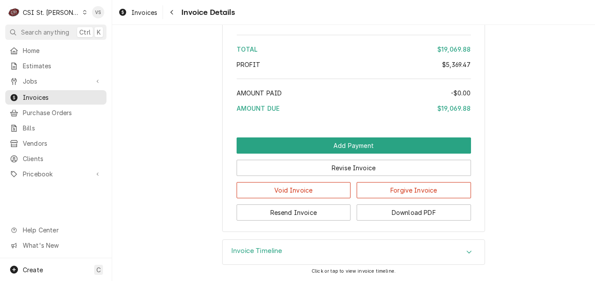
scroll to position [2596, 0]
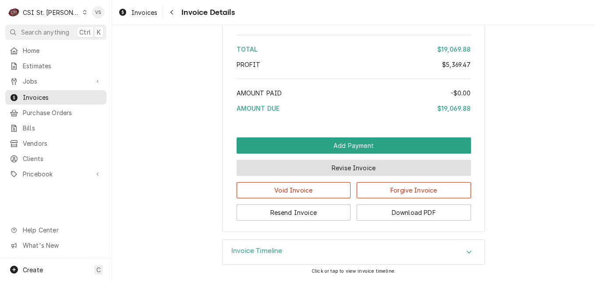
click at [350, 170] on button "Revise Invoice" at bounding box center [354, 168] width 234 height 16
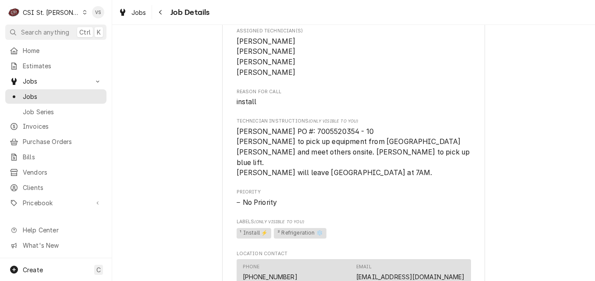
scroll to position [526, 0]
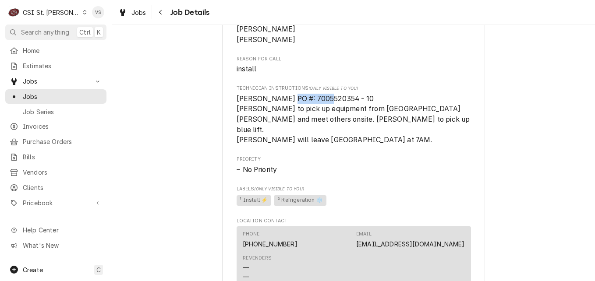
drag, startPoint x: 288, startPoint y: 98, endPoint x: 324, endPoint y: 99, distance: 36.4
click at [324, 99] on span "Edward Don PO #: 7005520354 - 10 Mike to pick up equipment from Crescent st pet…" at bounding box center [354, 120] width 235 height 50
drag, startPoint x: 324, startPoint y: 99, endPoint x: 375, endPoint y: 99, distance: 51.3
click at [375, 99] on span "Edward Don PO #: 7005520354 - 10 Mike to pick up equipment from Crescent st pet…" at bounding box center [354, 120] width 234 height 52
drag, startPoint x: 276, startPoint y: 101, endPoint x: 354, endPoint y: 99, distance: 78.0
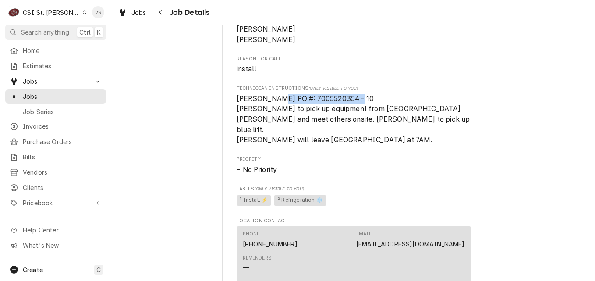
click at [354, 99] on span "Edward Don PO #: 7005520354 - 10 Mike to pick up equipment from Crescent st pet…" at bounding box center [354, 120] width 234 height 52
drag, startPoint x: 354, startPoint y: 99, endPoint x: 324, endPoint y: 101, distance: 29.8
copy span "PO #: 7005520354 - 10"
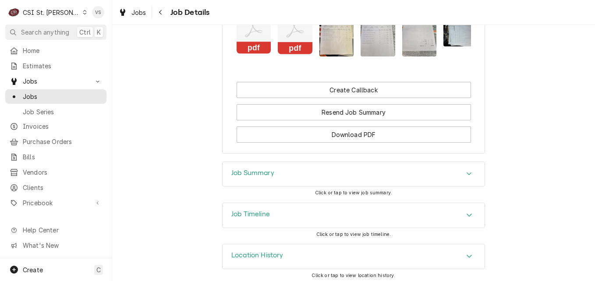
scroll to position [1066, 0]
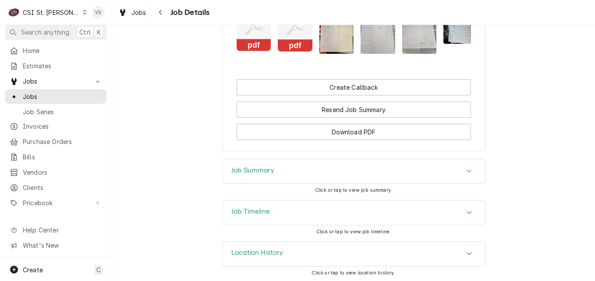
click at [261, 167] on h3 "Job Summary" at bounding box center [252, 171] width 43 height 8
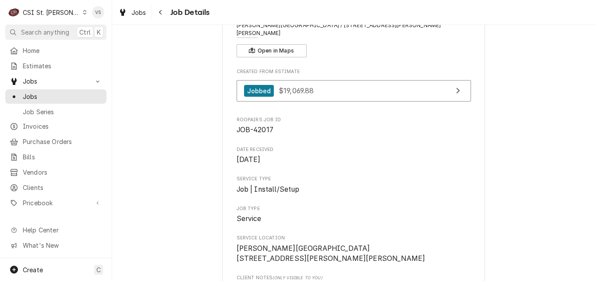
scroll to position [0, 0]
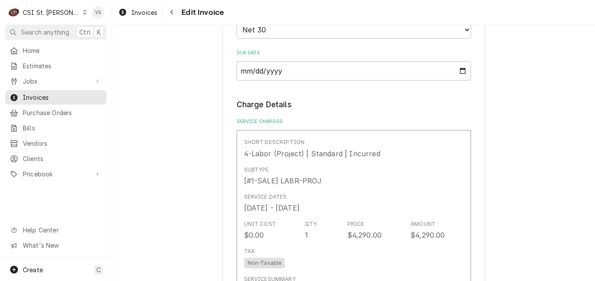
scroll to position [745, 0]
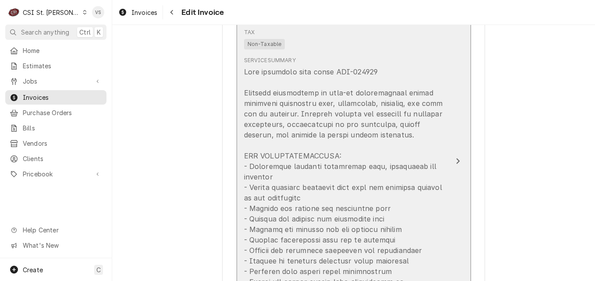
click at [426, 67] on div "Update Line Item" at bounding box center [344, 235] width 201 height 337
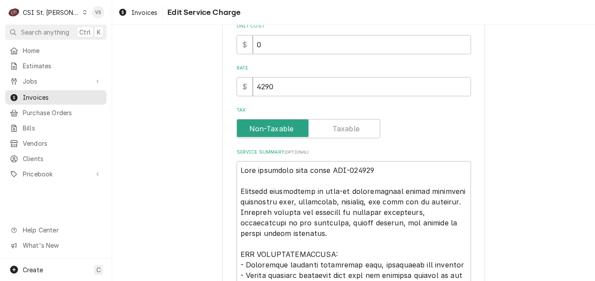
scroll to position [213, 0]
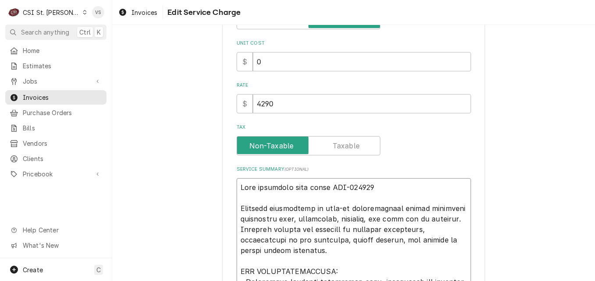
type textarea "x"
type textarea "Work completed from quote EST-400260 Complete replacement of walk-in refrigerat…"
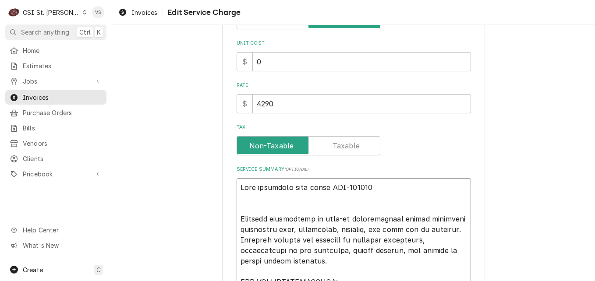
paste textarea "PO #: 7005520354 - 10"
type textarea "x"
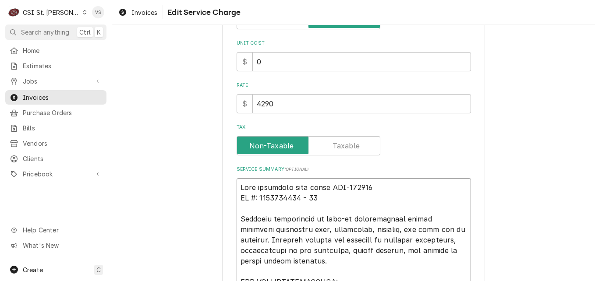
drag, startPoint x: 320, startPoint y: 197, endPoint x: 237, endPoint y: 198, distance: 82.8
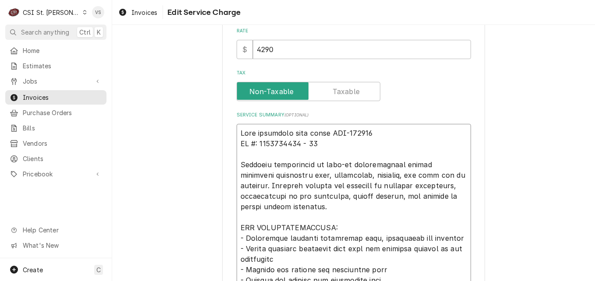
scroll to position [520, 0]
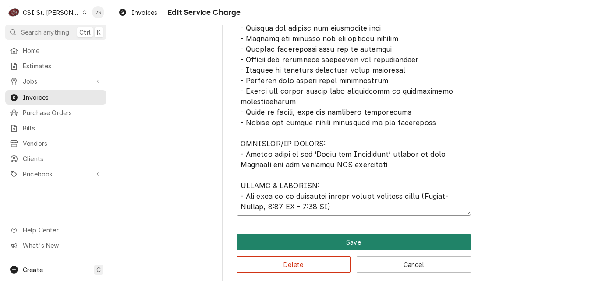
type textarea "Work completed from quote EST-400260 PO #: 7005520354 - 10 Complete replacement…"
click at [330, 237] on button "Save" at bounding box center [354, 242] width 234 height 16
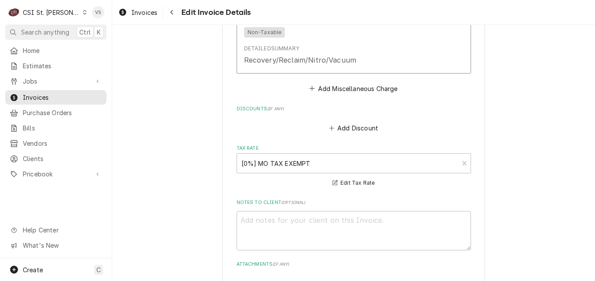
scroll to position [2339, 0]
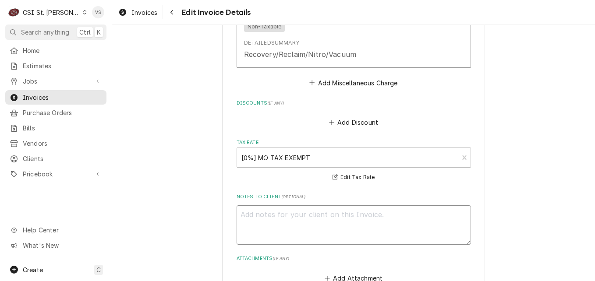
click at [260, 213] on textarea "Notes to Client ( optional )" at bounding box center [354, 225] width 234 height 39
paste textarea "PO #: 7005520354 - 10"
type textarea "x"
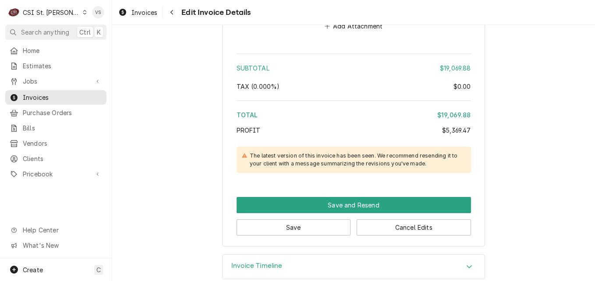
scroll to position [2602, 0]
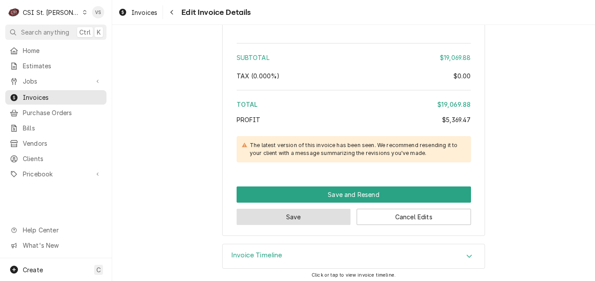
type textarea "PO #: 7005520354 - 10"
click at [302, 213] on button "Save" at bounding box center [294, 217] width 114 height 16
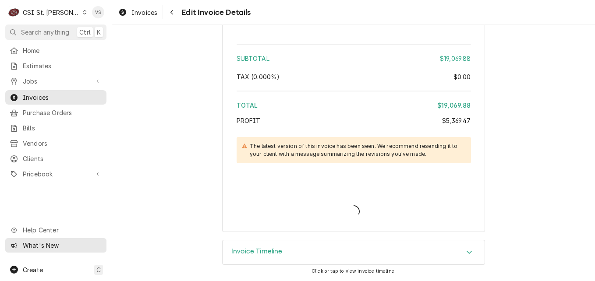
type textarea "x"
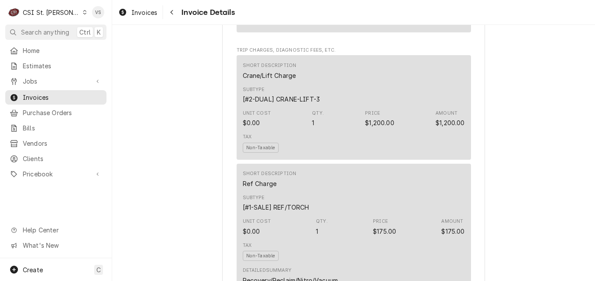
scroll to position [2605, 0]
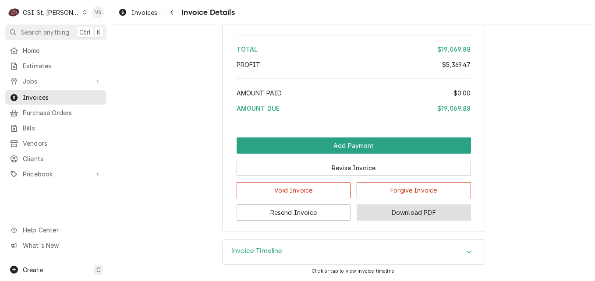
click at [409, 213] on button "Download PDF" at bounding box center [414, 213] width 114 height 16
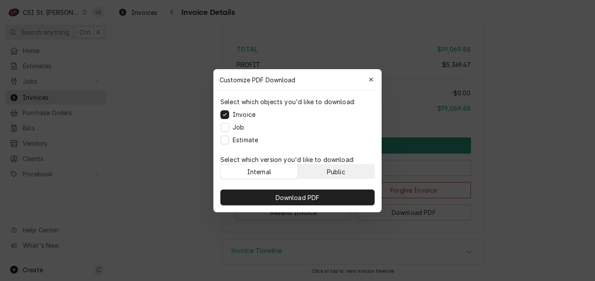
click at [344, 170] on div "Public" at bounding box center [336, 171] width 18 height 9
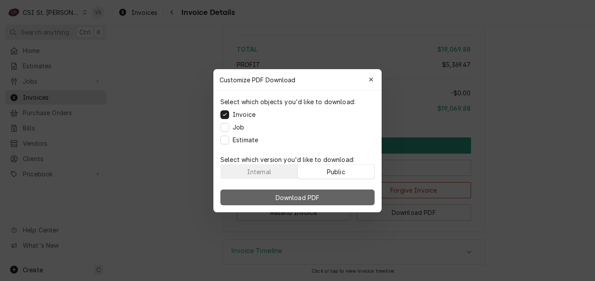
click at [344, 194] on button "Download PDF" at bounding box center [297, 198] width 154 height 16
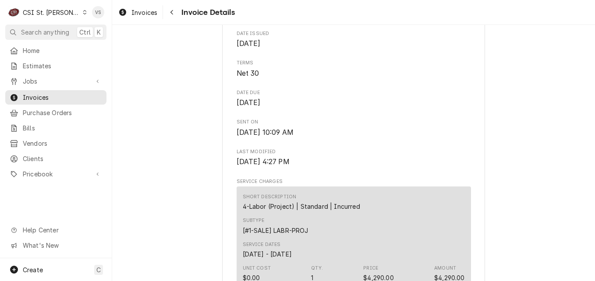
scroll to position [326, 0]
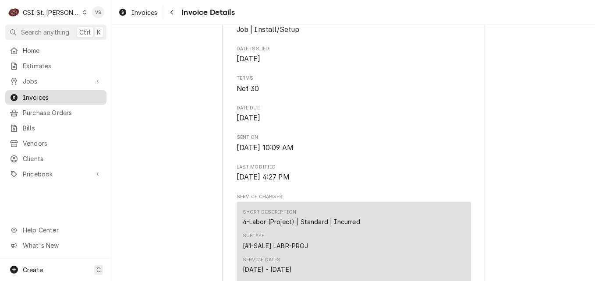
click at [51, 95] on span "Invoices" at bounding box center [62, 97] width 79 height 9
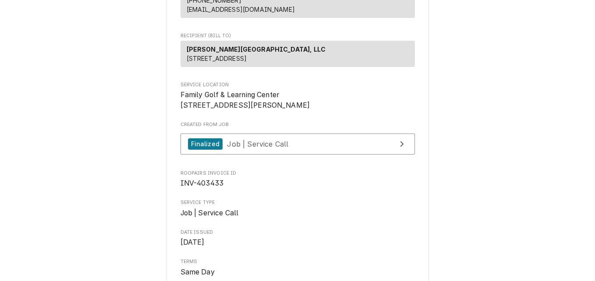
scroll to position [161, 0]
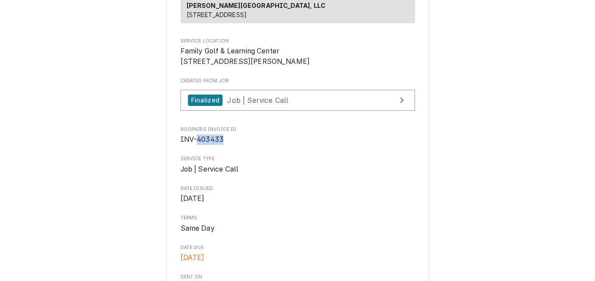
drag, startPoint x: 219, startPoint y: 169, endPoint x: 194, endPoint y: 168, distance: 24.5
click at [194, 144] on span "INV-403433" at bounding box center [202, 139] width 43 height 8
copy span "403433"
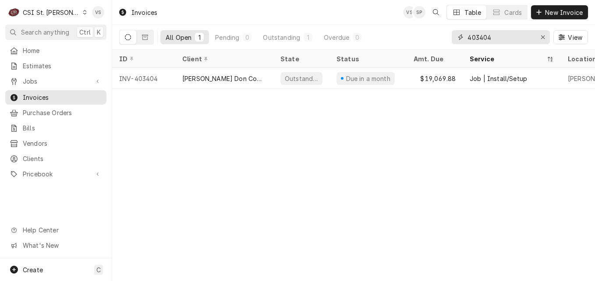
drag, startPoint x: 499, startPoint y: 40, endPoint x: 483, endPoint y: 50, distance: 18.9
click at [457, 42] on div "403404" at bounding box center [501, 37] width 98 height 14
paste input "33"
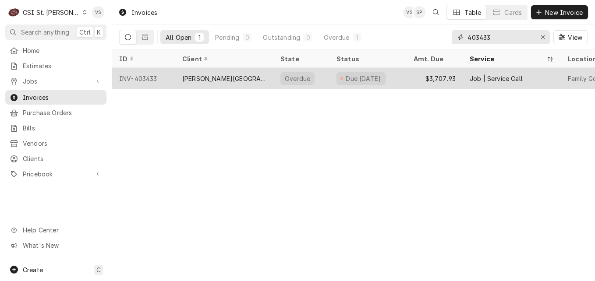
type input "403433"
click at [230, 76] on div "Betz Golf Center, LLC" at bounding box center [224, 78] width 84 height 9
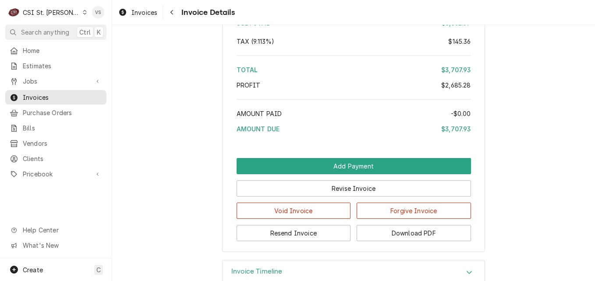
scroll to position [2363, 0]
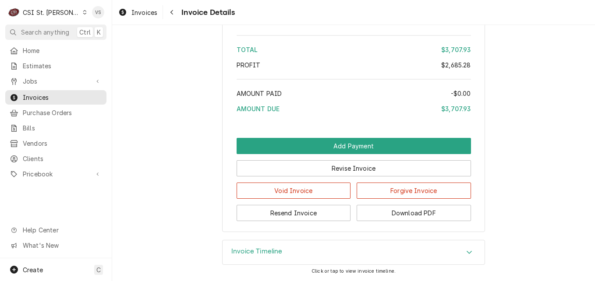
click at [467, 253] on icon "Accordion Header" at bounding box center [469, 252] width 5 height 3
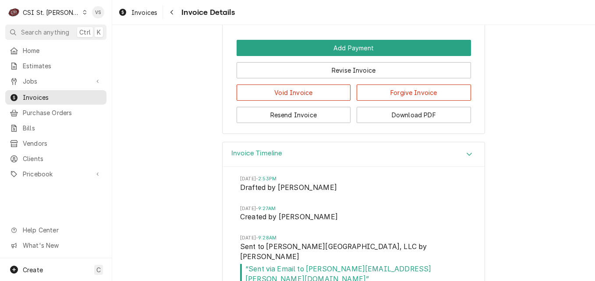
scroll to position [2442, 0]
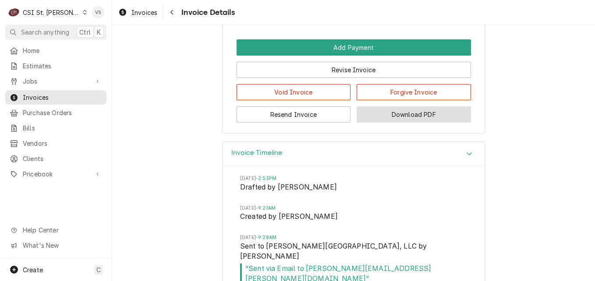
click at [421, 123] on button "Download PDF" at bounding box center [414, 115] width 114 height 16
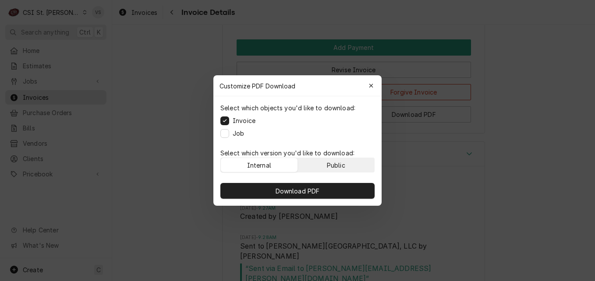
click at [338, 162] on div "Public" at bounding box center [336, 165] width 18 height 9
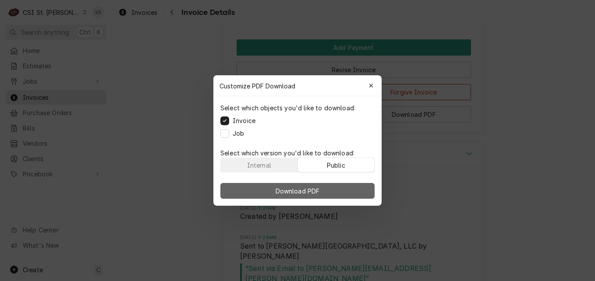
click at [335, 188] on button "Download PDF" at bounding box center [297, 191] width 154 height 16
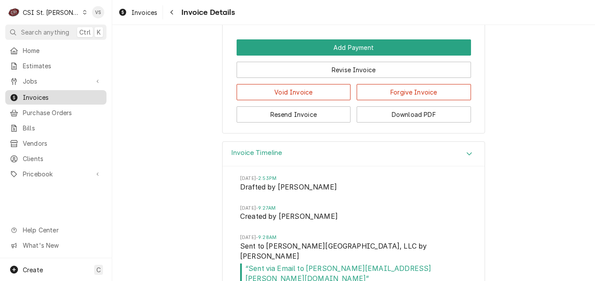
click at [34, 93] on span "Invoices" at bounding box center [62, 97] width 79 height 9
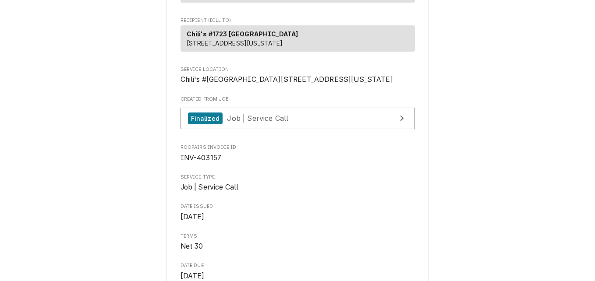
scroll to position [131, 0]
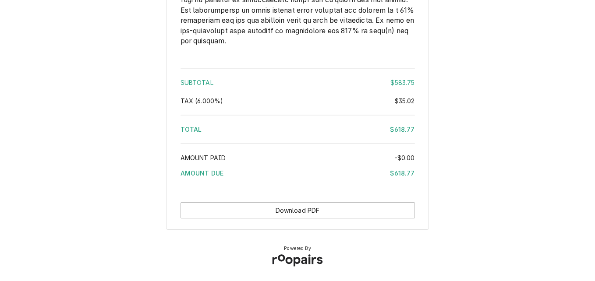
scroll to position [1425, 0]
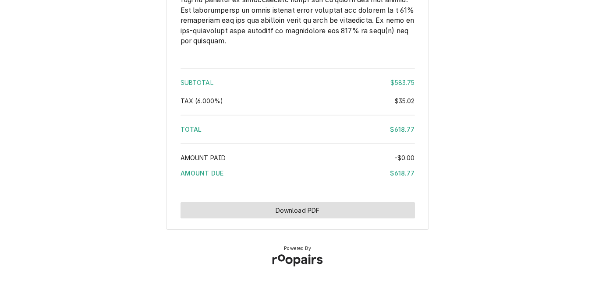
click at [309, 214] on button "Download PDF" at bounding box center [298, 210] width 234 height 16
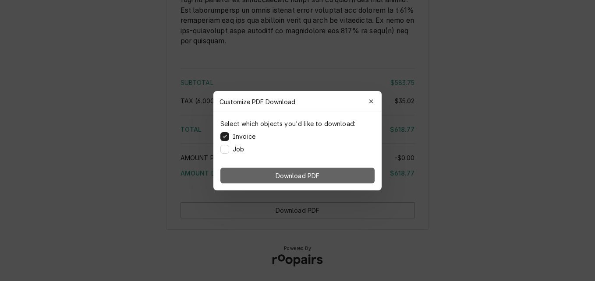
click at [340, 178] on button "Download PDF" at bounding box center [297, 176] width 154 height 16
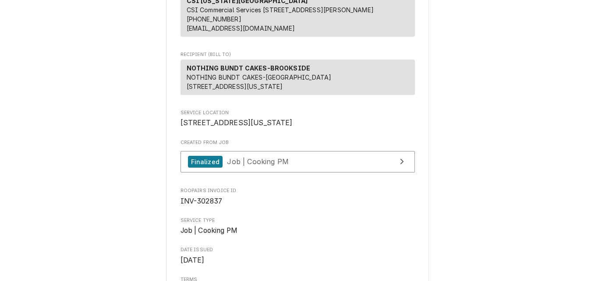
scroll to position [175, 0]
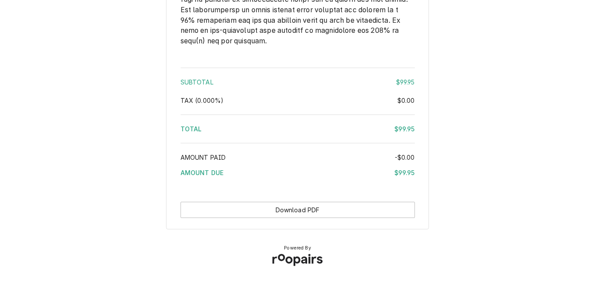
scroll to position [1340, 0]
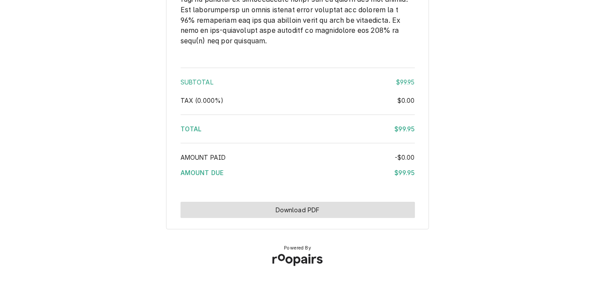
click at [323, 211] on button "Download PDF" at bounding box center [298, 210] width 234 height 16
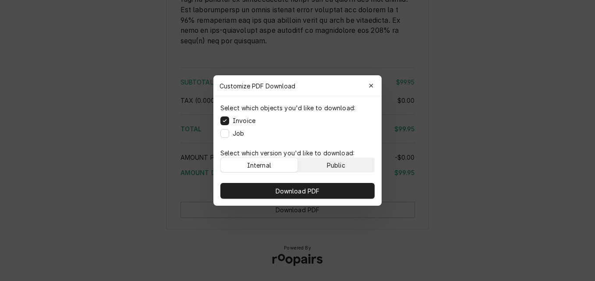
click at [341, 166] on div "Public" at bounding box center [336, 165] width 18 height 9
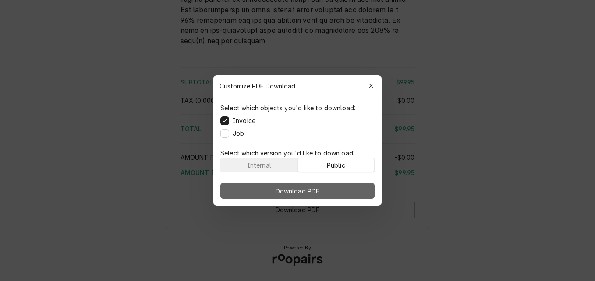
click at [341, 185] on button "Download PDF" at bounding box center [297, 191] width 154 height 16
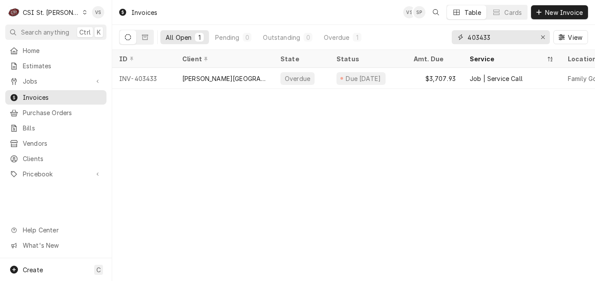
drag, startPoint x: 481, startPoint y: 38, endPoint x: 501, endPoint y: 37, distance: 19.7
click at [501, 37] on input "403433" at bounding box center [501, 37] width 66 height 14
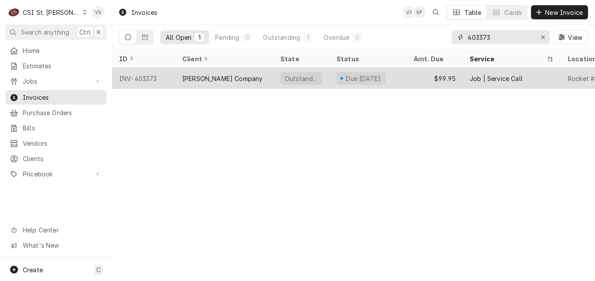
type input "403373"
click at [247, 80] on div "[PERSON_NAME] Company" at bounding box center [224, 78] width 98 height 21
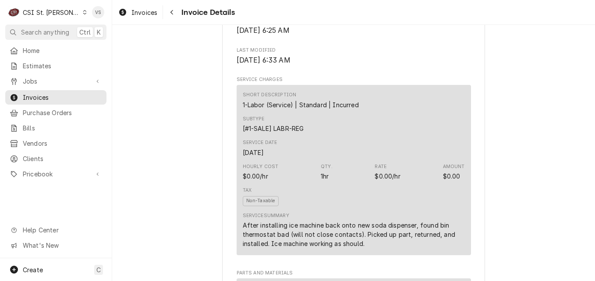
scroll to position [131, 0]
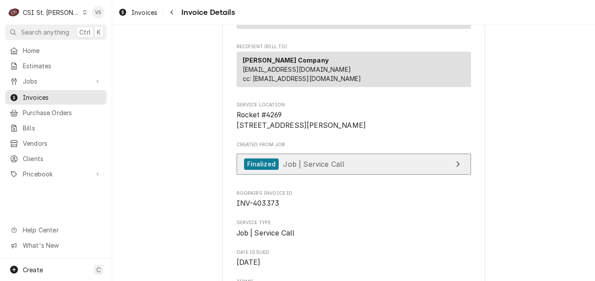
click at [326, 168] on span "Job | Service Call" at bounding box center [313, 164] width 61 height 9
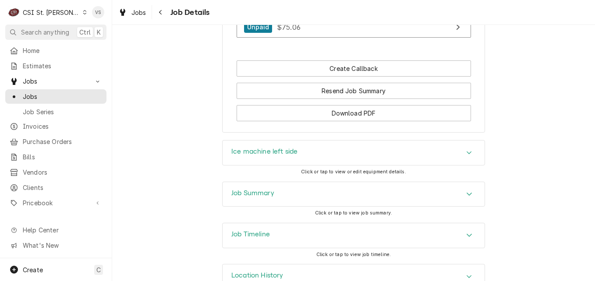
scroll to position [777, 0]
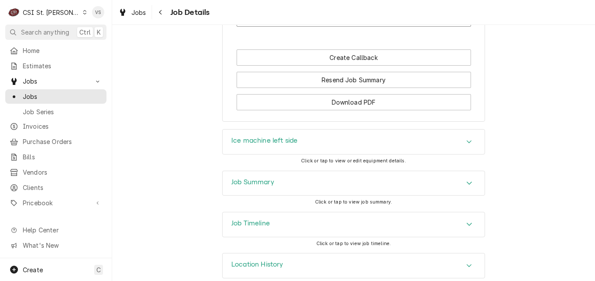
click at [296, 171] on div "Job Summary" at bounding box center [354, 183] width 262 height 25
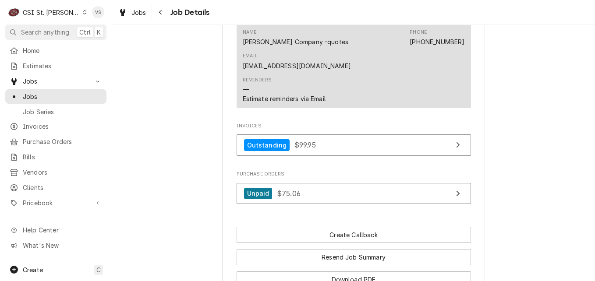
scroll to position [570, 0]
